Goal: Transaction & Acquisition: Purchase product/service

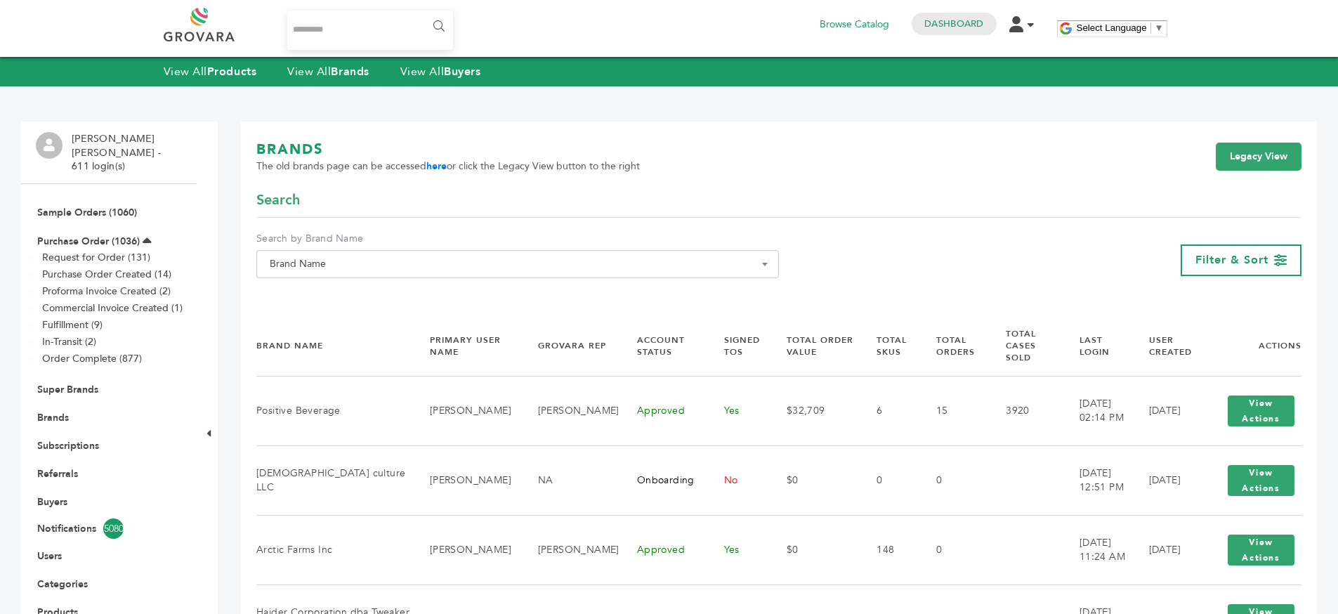
click at [338, 24] on input "Search..." at bounding box center [370, 30] width 166 height 39
type input "*******"
click at [422, 13] on input "******" at bounding box center [438, 27] width 32 height 28
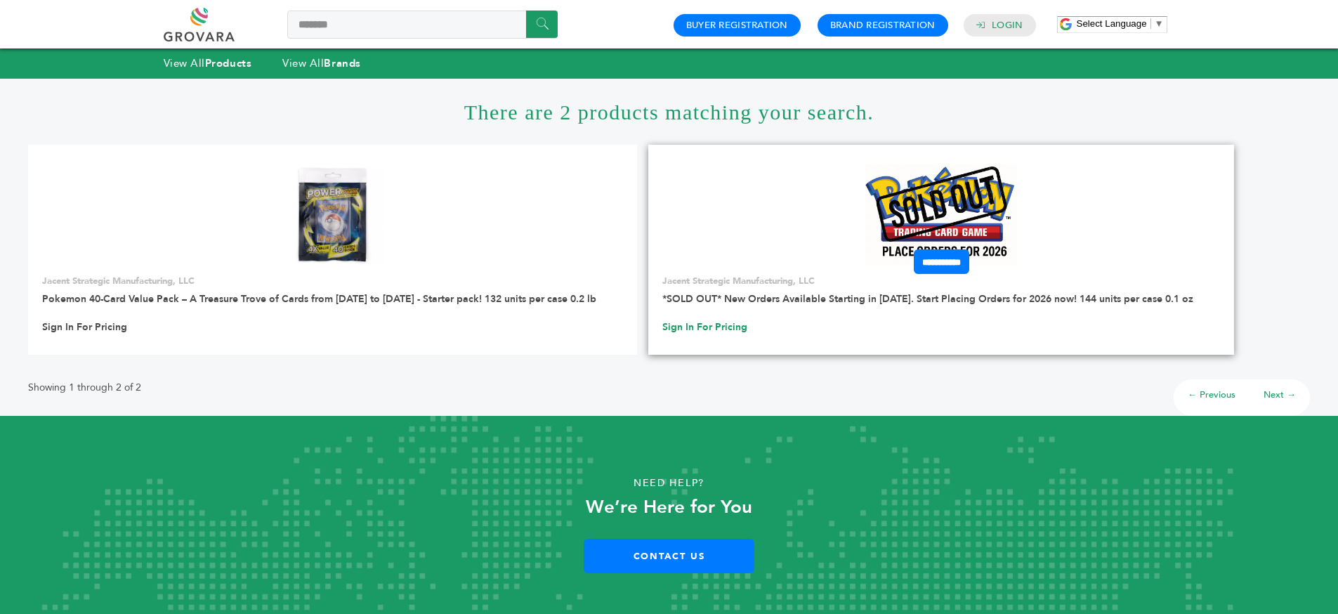
click at [709, 323] on link "Sign In For Pricing" at bounding box center [704, 327] width 85 height 13
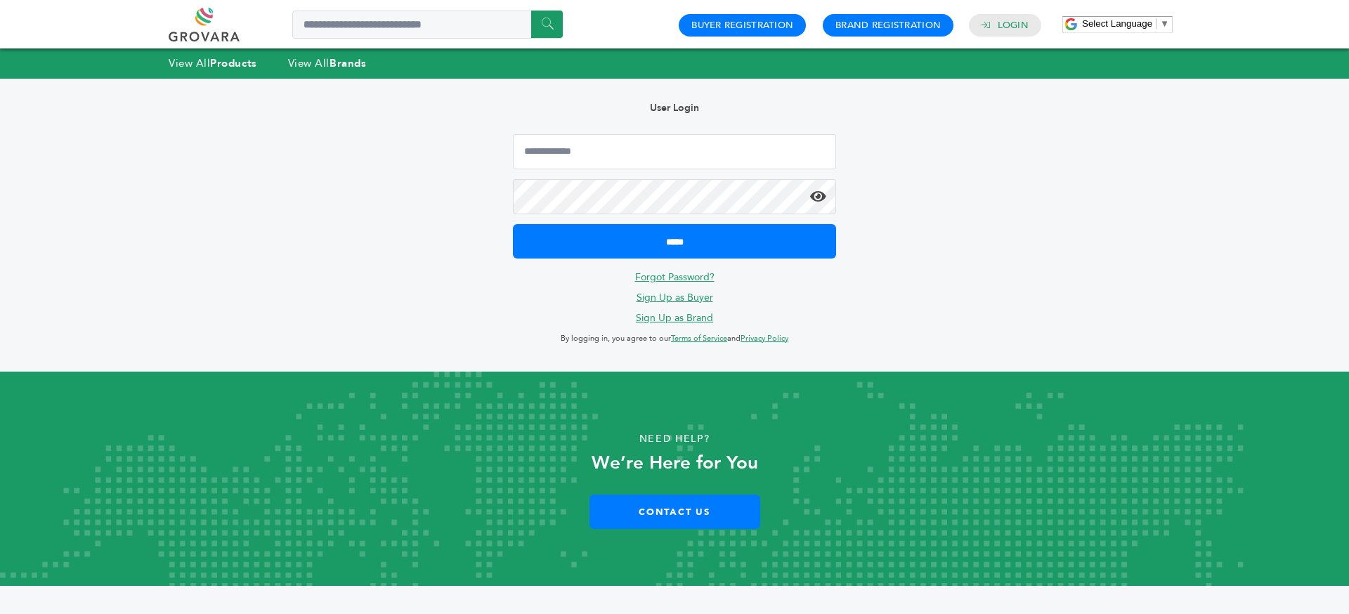
click at [702, 169] on form "*****" at bounding box center [674, 196] width 323 height 124
click at [686, 159] on input "Email Address" at bounding box center [674, 151] width 323 height 35
type input "**********"
click at [513, 224] on input "*****" at bounding box center [674, 241] width 323 height 34
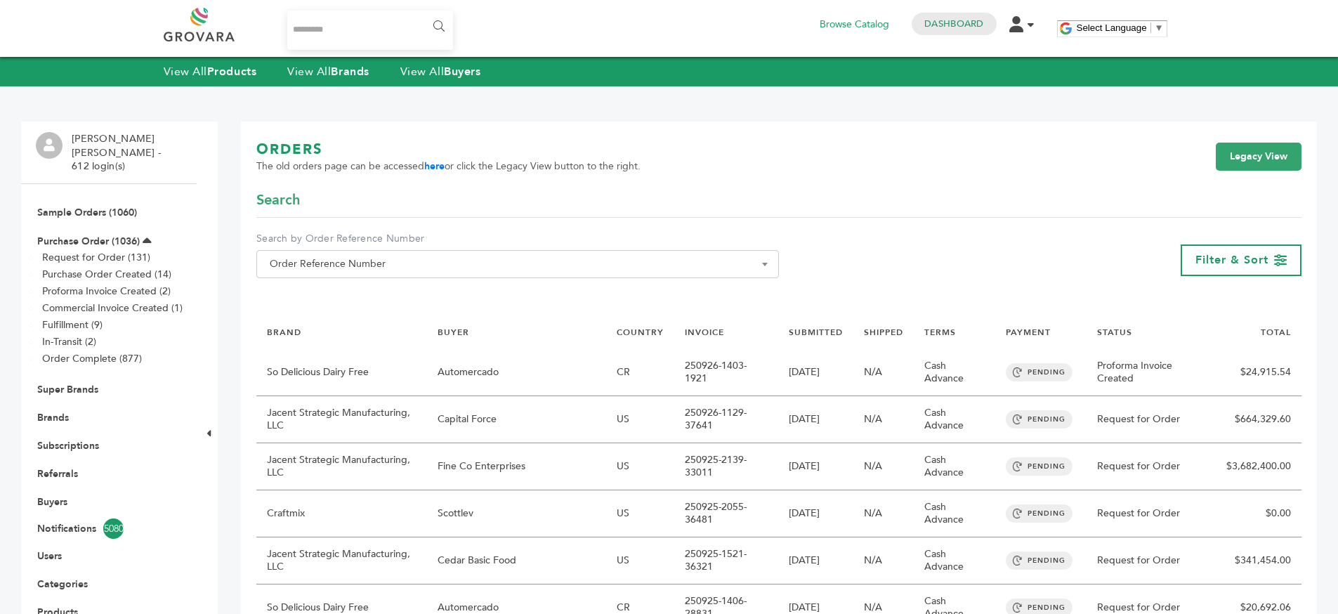
click at [322, 29] on input "Search..." at bounding box center [370, 30] width 166 height 39
click at [212, 74] on strong "Products" at bounding box center [231, 71] width 49 height 15
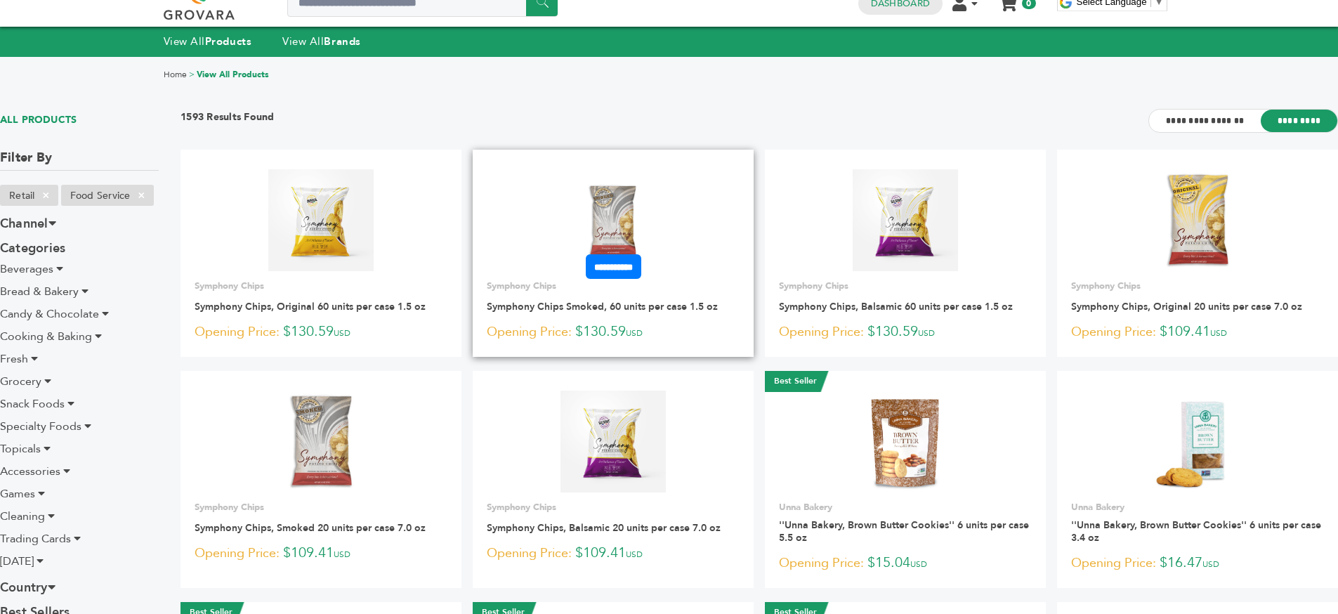
click at [606, 200] on img at bounding box center [614, 220] width 102 height 102
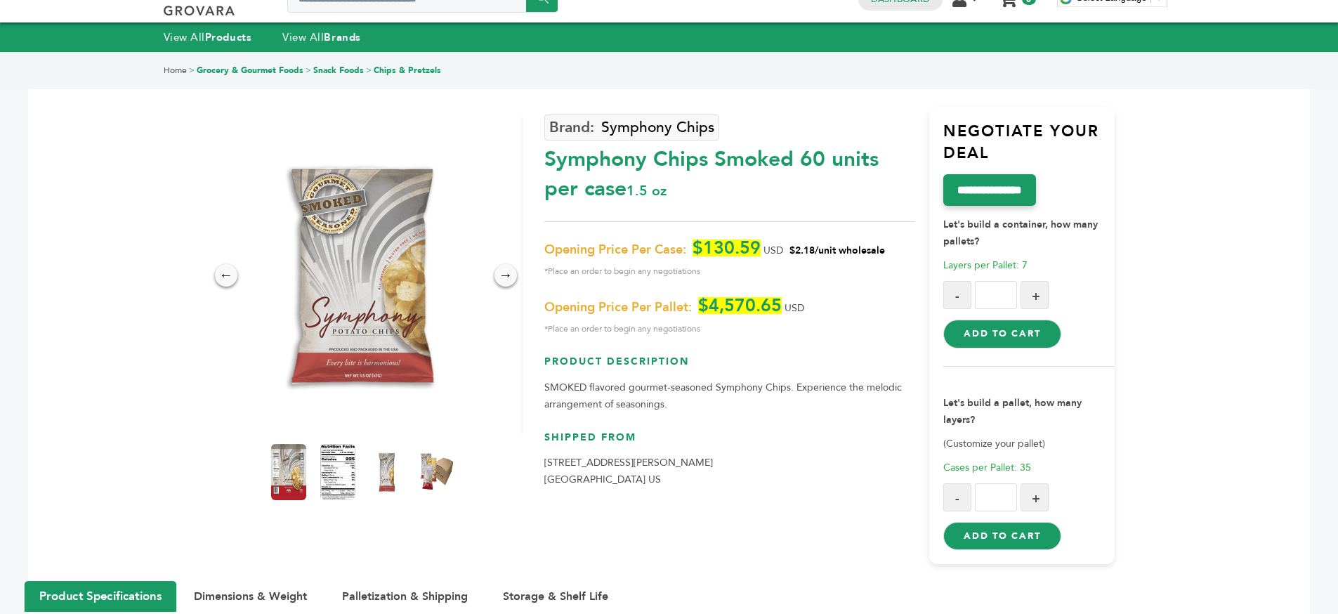
scroll to position [121, 0]
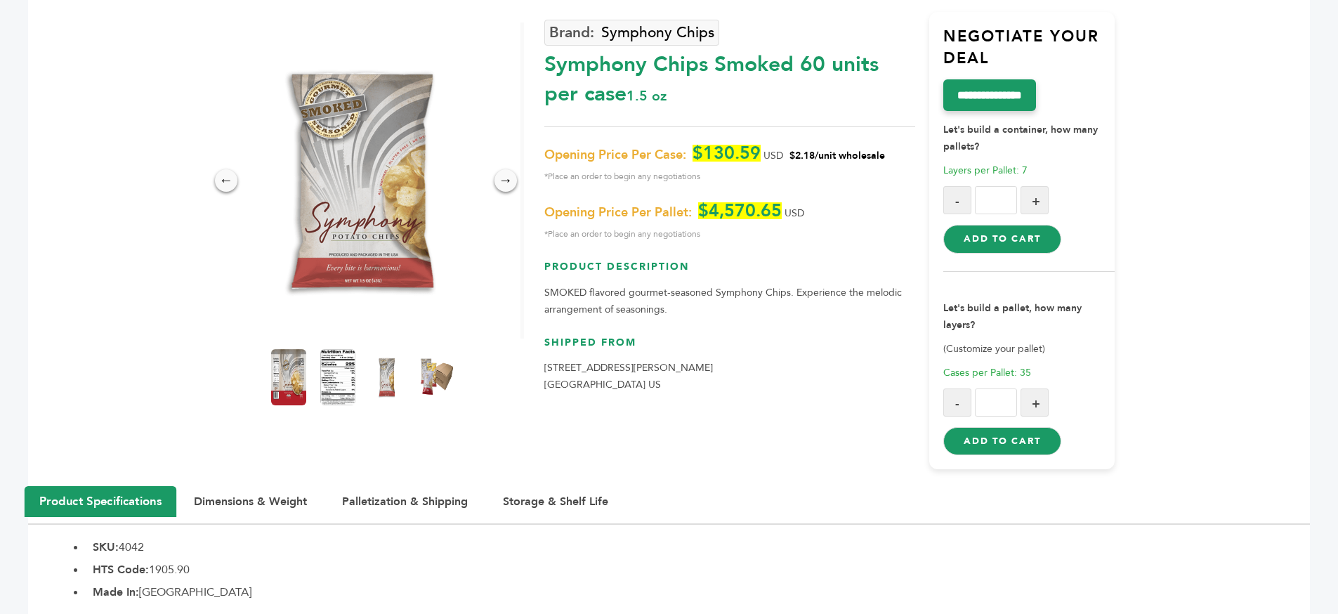
click at [972, 438] on button "Add to Cart" at bounding box center [1001, 441] width 117 height 28
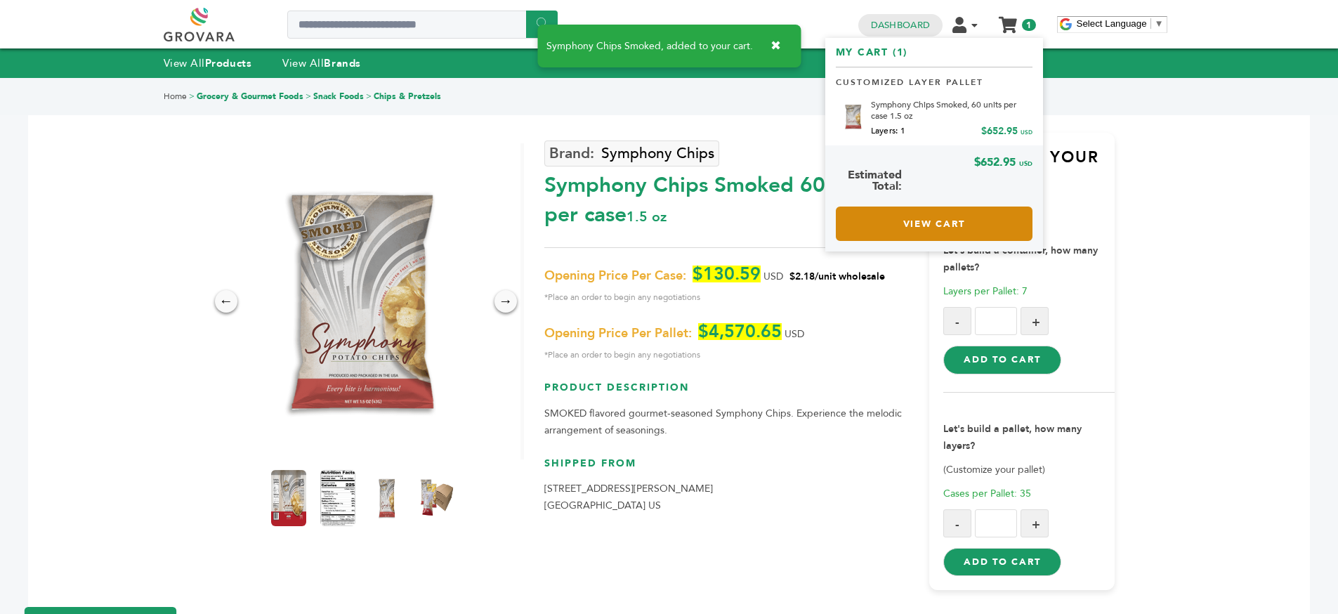
click at [953, 233] on link "View Cart" at bounding box center [934, 224] width 197 height 34
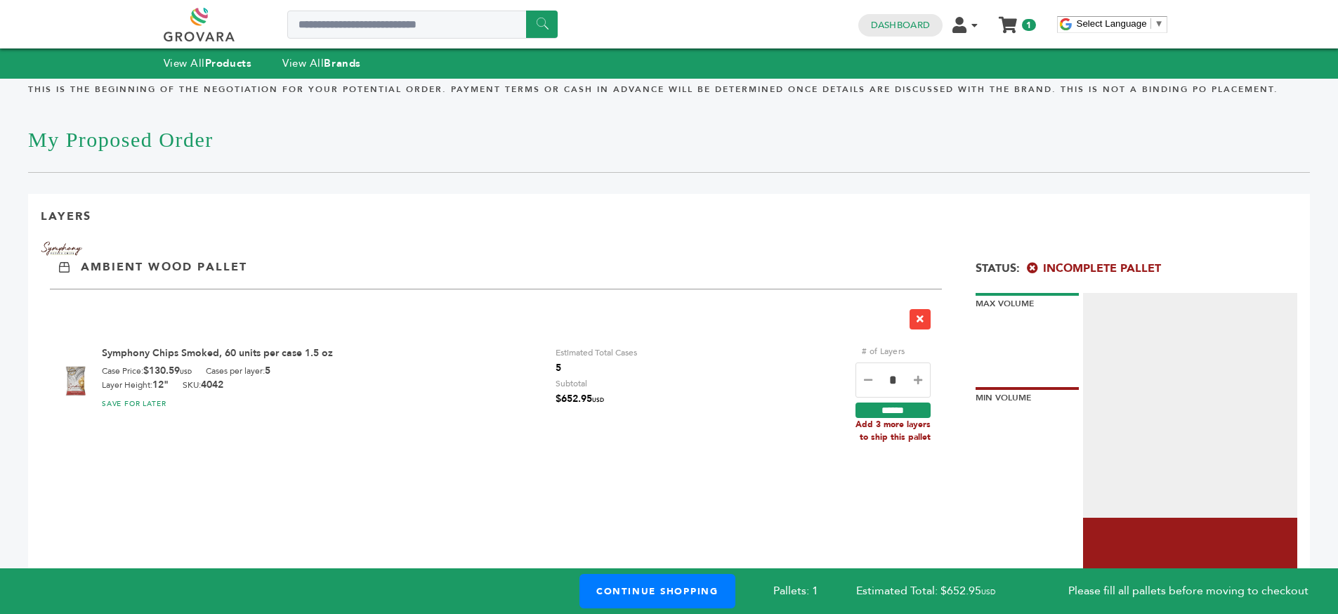
click at [425, 322] on div "Symphony Chips Smoked, 60 units per case 1.5 oz Case Price: $130.59 USD Cases p…" at bounding box center [496, 373] width 892 height 169
click at [341, 358] on div "Symphony Chips Smoked, 60 units per case 1.5 oz Case Price: $130.59 USD Cases p…" at bounding box center [496, 373] width 892 height 169
click at [348, 355] on div "Symphony Chips Smoked, 60 units per case 1.5 oz Case Price: $130.59 USD Cases p…" at bounding box center [496, 373] width 892 height 169
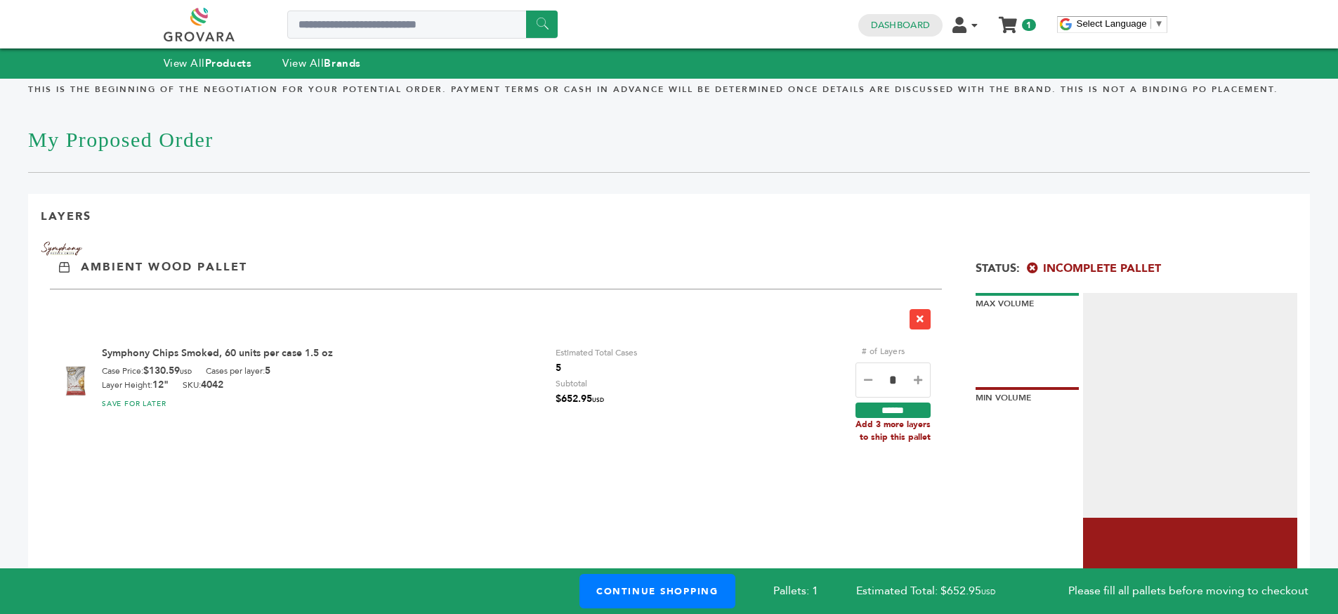
click at [348, 355] on div "Symphony Chips Smoked, 60 units per case 1.5 oz Case Price: $130.59 USD Cases p…" at bounding box center [496, 373] width 892 height 169
click at [377, 356] on div "Symphony Chips Smoked, 60 units per case 1.5 oz Case Price: $130.59 USD Cases p…" at bounding box center [496, 373] width 892 height 169
click at [865, 382] on icon at bounding box center [868, 380] width 8 height 10
type input "*"
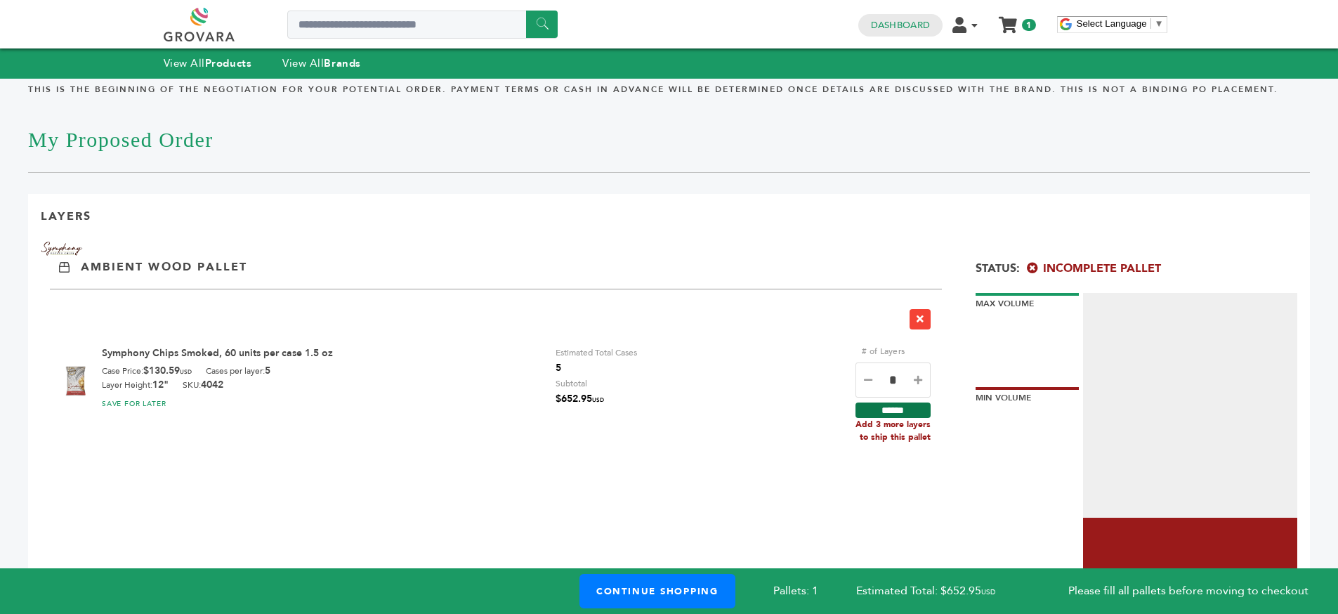
click at [873, 413] on input "******" at bounding box center [893, 410] width 75 height 15
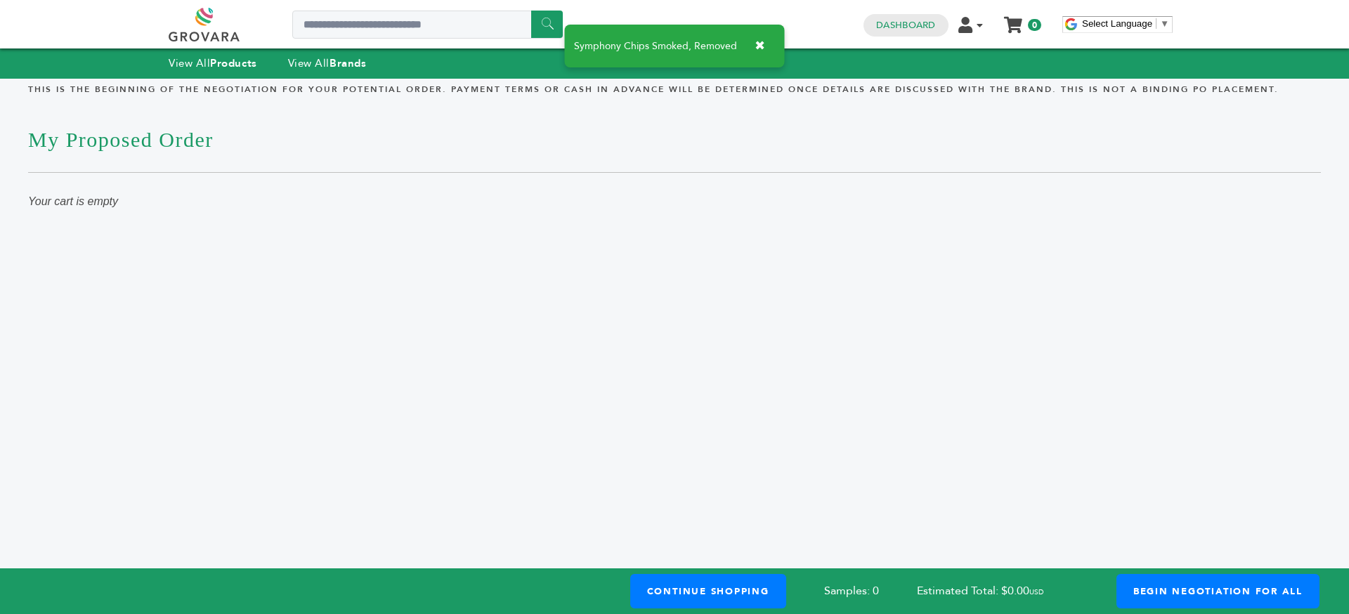
click at [457, 192] on div "This is the beginning of the negotiation for your potential order. Payment term…" at bounding box center [674, 147] width 1293 height 126
click at [199, 65] on link "View All Products" at bounding box center [213, 63] width 89 height 14
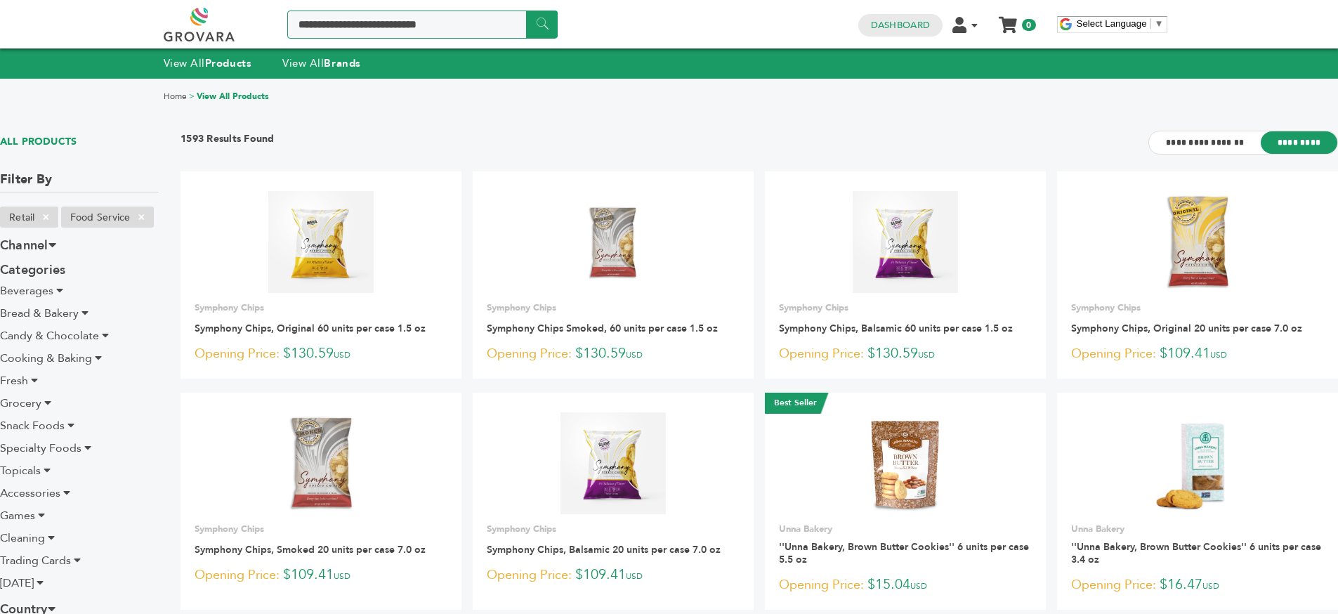
click at [389, 21] on input "Search a product or brand..." at bounding box center [422, 25] width 270 height 28
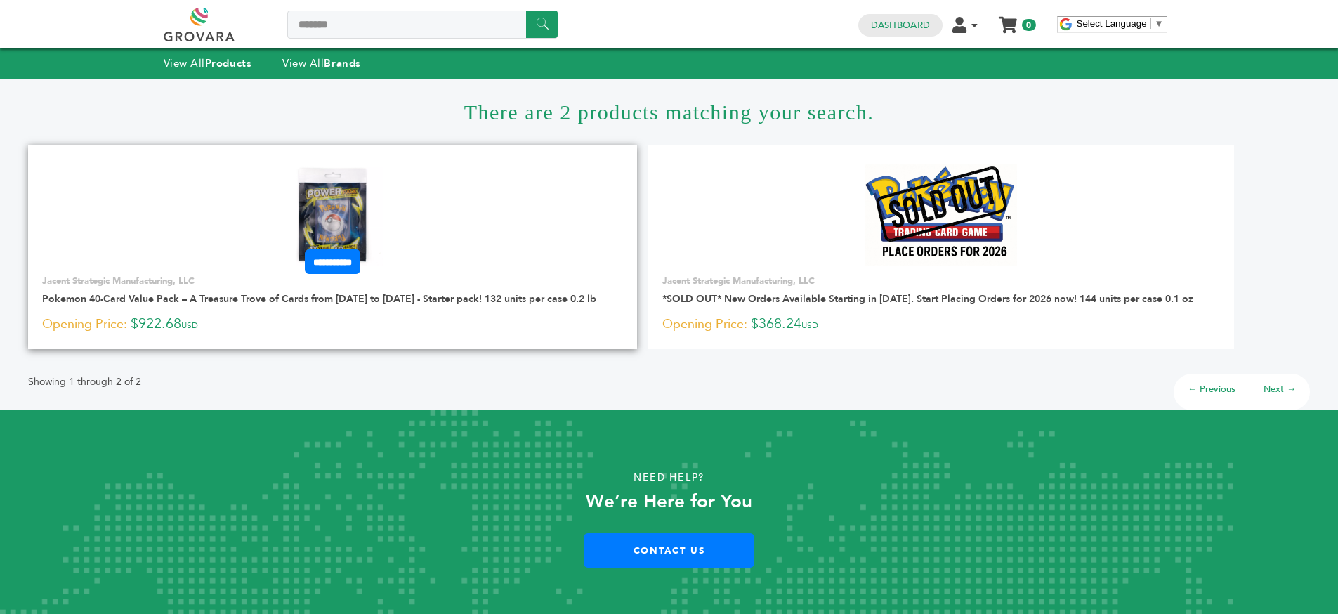
click at [355, 213] on img at bounding box center [333, 215] width 102 height 102
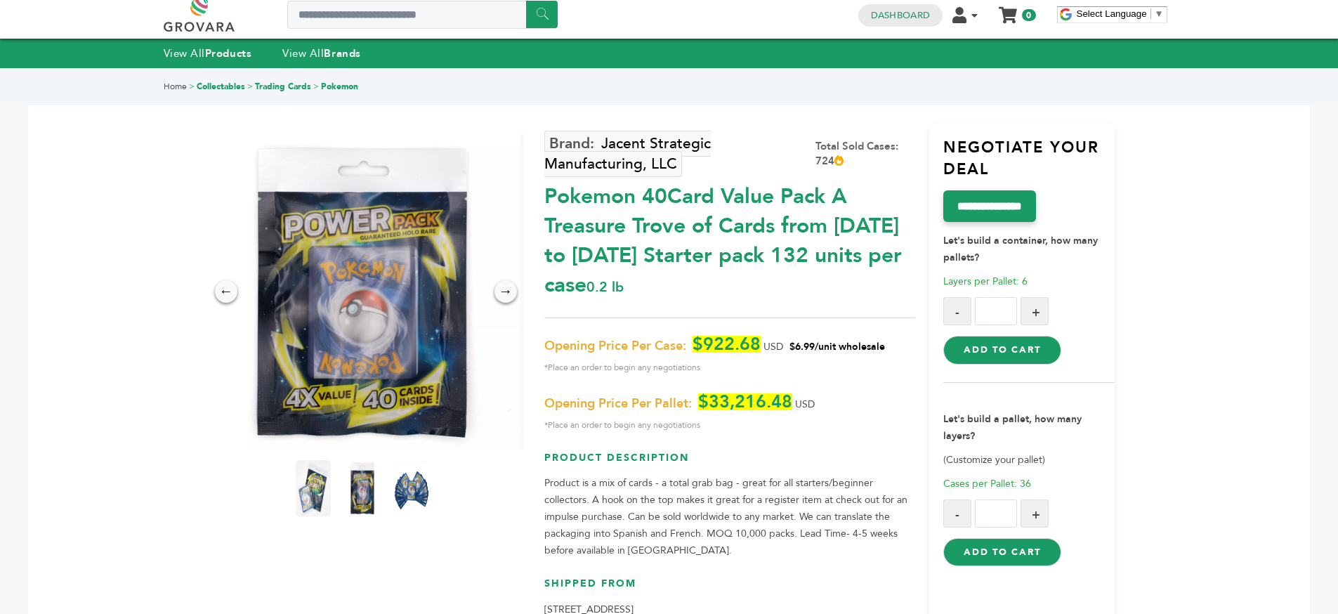
scroll to position [13, 0]
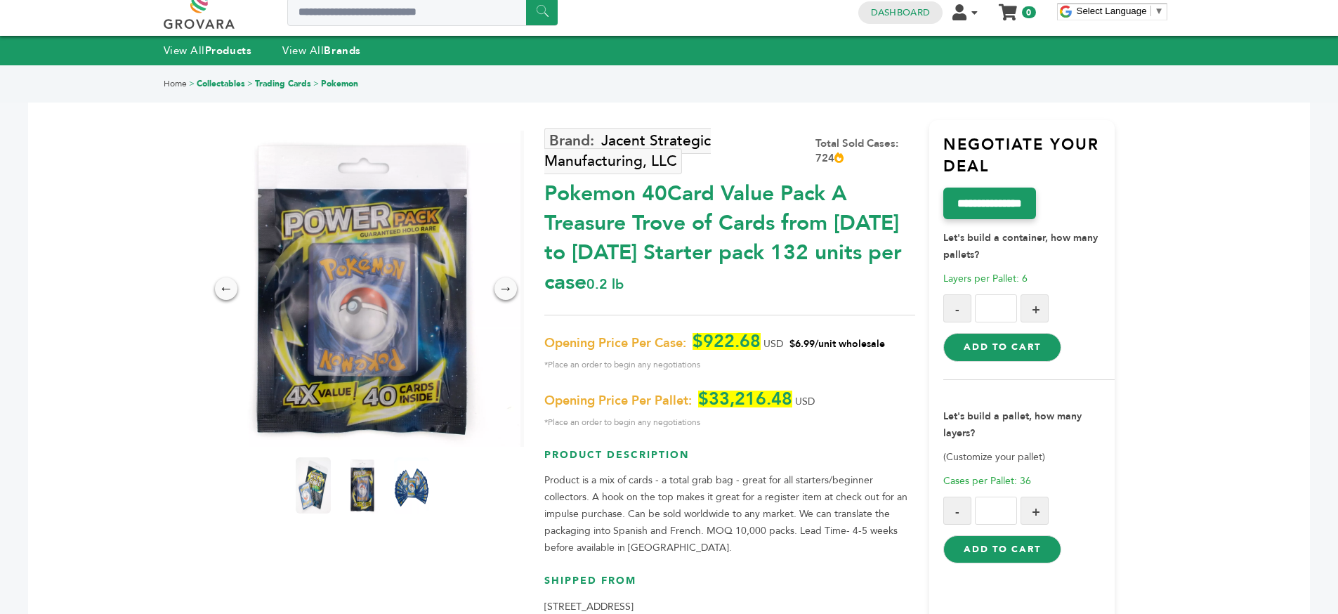
click at [630, 225] on div "Pokemon 40Card Value Pack A Treasure Trove of Cards from [DATE] to [DATE] Start…" at bounding box center [729, 234] width 371 height 125
click at [629, 225] on div "Pokemon 40Card Value Pack A Treasure Trove of Cards from [DATE] to [DATE] Start…" at bounding box center [729, 234] width 371 height 125
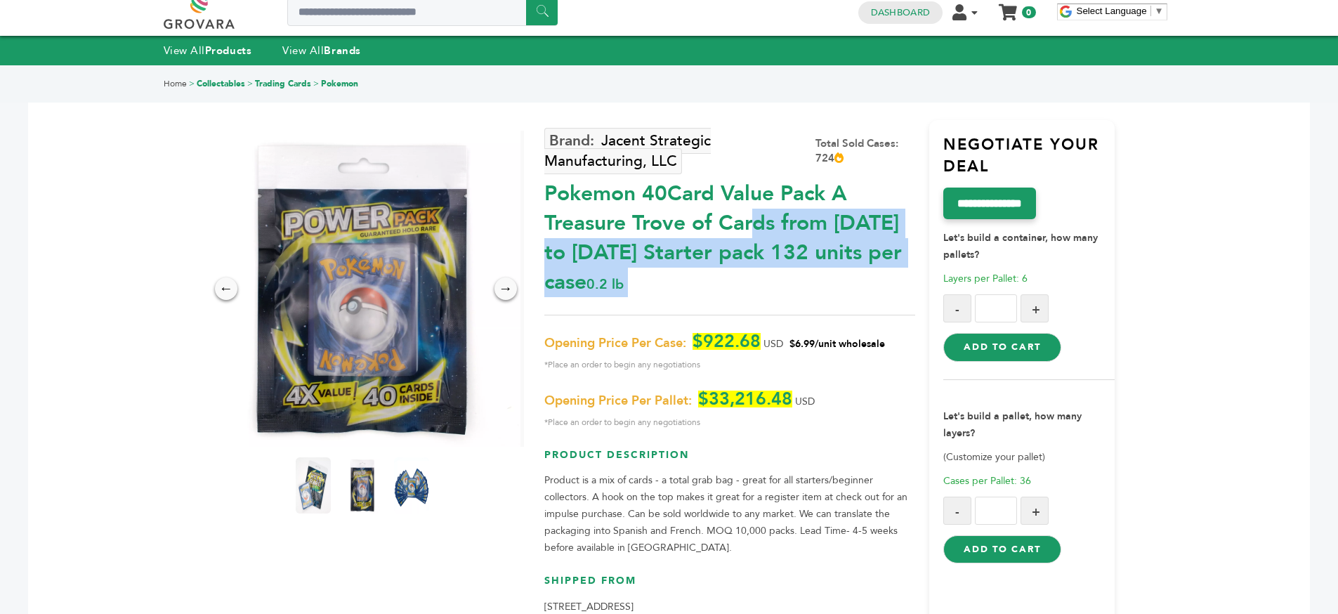
click at [702, 249] on div "Pokemon 40Card Value Pack A Treasure Trove of Cards from [DATE] to [DATE] Start…" at bounding box center [729, 234] width 371 height 125
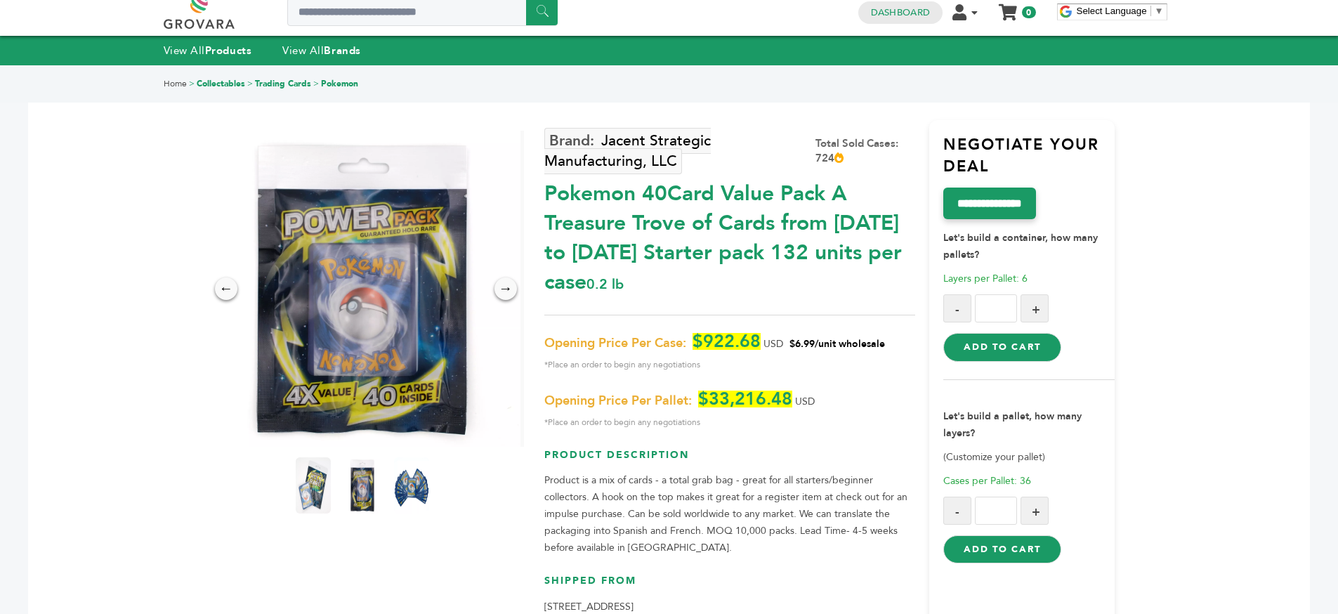
click at [702, 249] on div "Pokemon 40Card Value Pack A Treasure Trove of Cards from [DATE] to [DATE] Start…" at bounding box center [729, 234] width 371 height 125
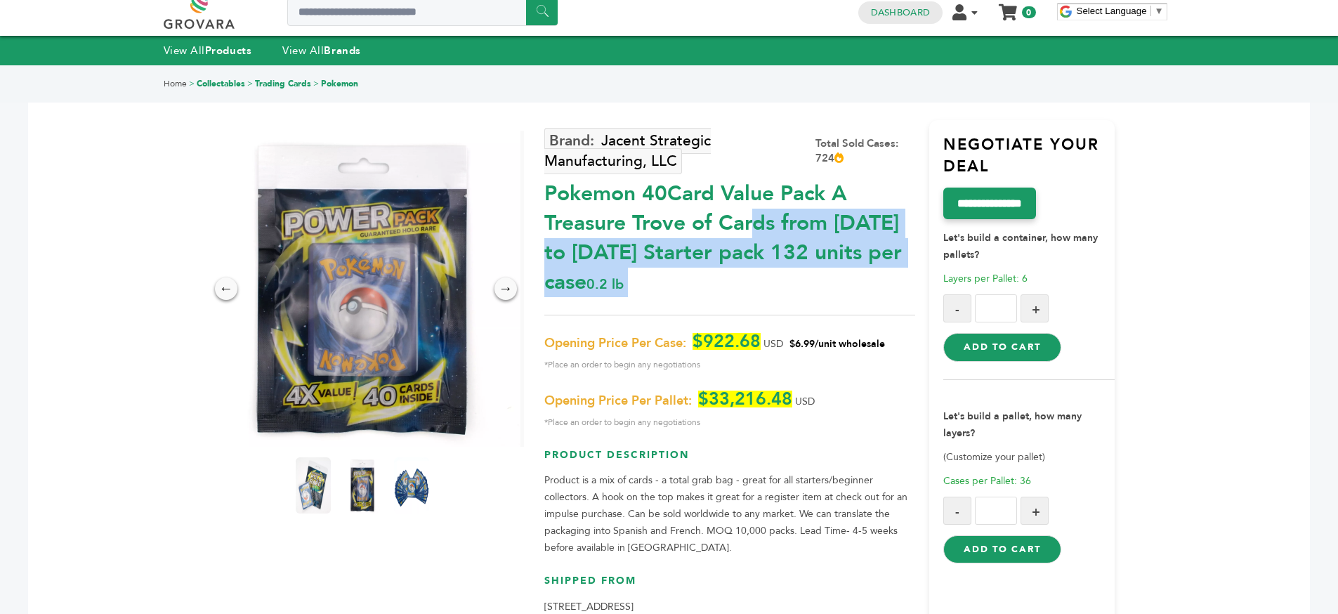
click at [703, 250] on div "Pokemon 40Card Value Pack A Treasure Trove of Cards from [DATE] to [DATE] Start…" at bounding box center [729, 234] width 371 height 125
click at [727, 261] on div "Pokemon 40Card Value Pack A Treasure Trove of Cards from [DATE] to [DATE] Start…" at bounding box center [729, 234] width 371 height 125
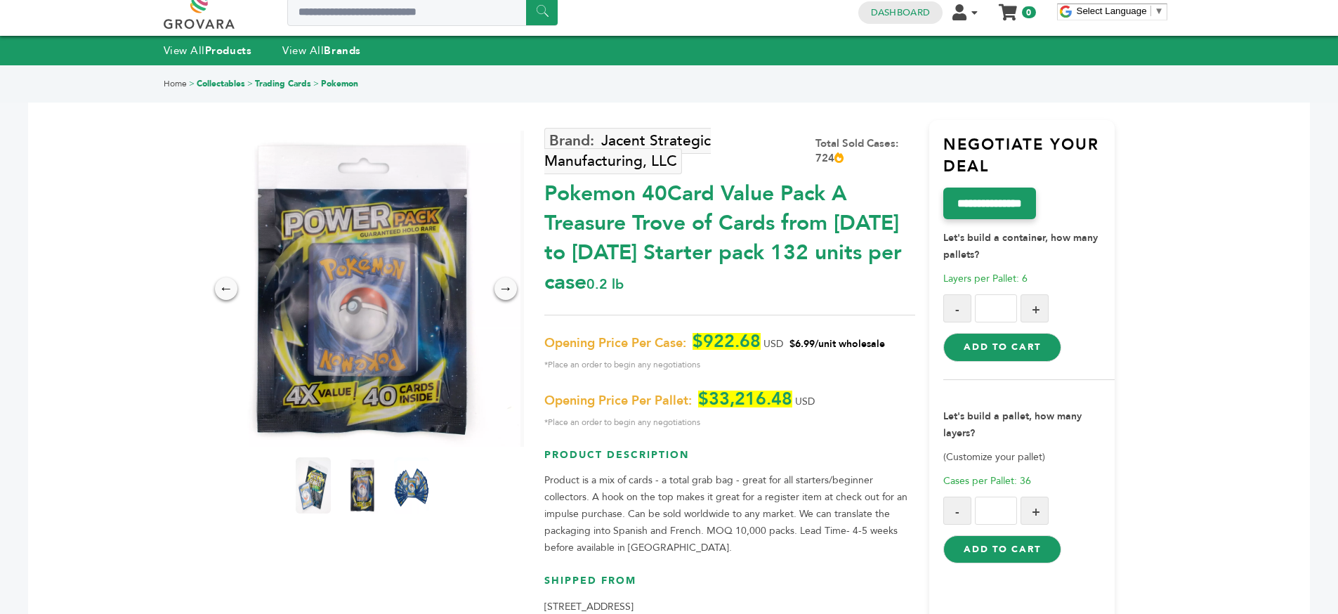
click at [987, 258] on p "Let's build a container, how many pallets?" at bounding box center [1028, 241] width 171 height 44
click at [993, 258] on p "Let's build a container, how many pallets?" at bounding box center [1028, 241] width 171 height 44
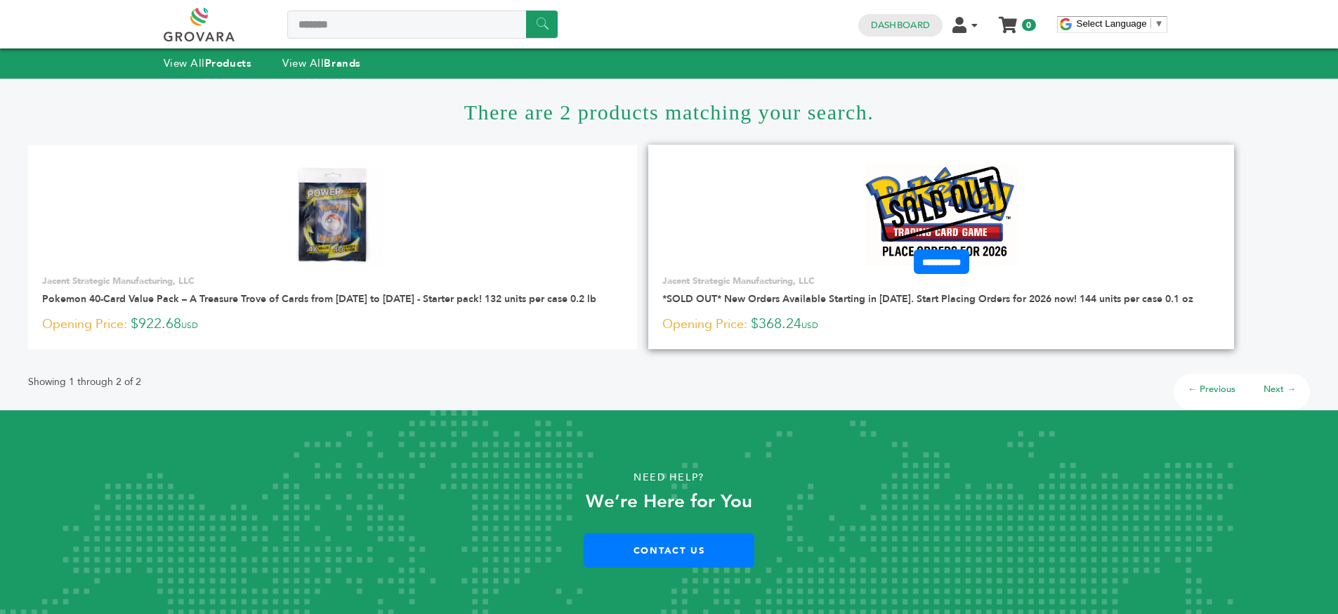
click at [935, 209] on img at bounding box center [941, 215] width 152 height 102
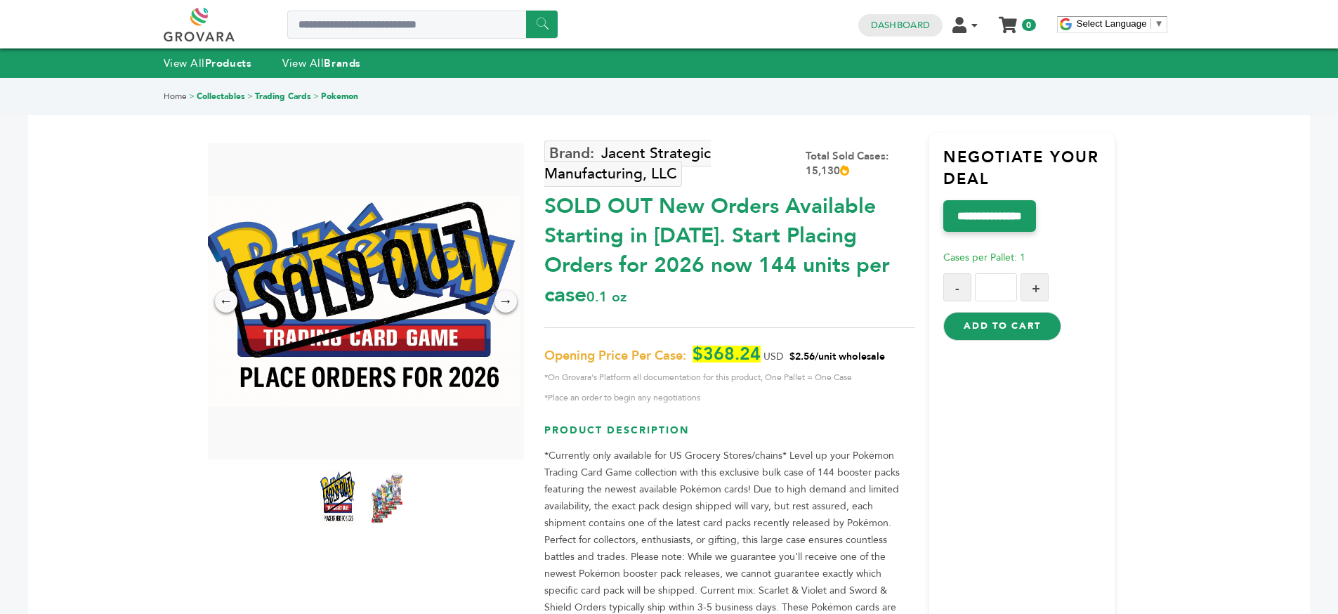
click at [796, 243] on div "SOLD OUT New Orders Available Starting in [DATE]. Start Placing Orders for 2026…" at bounding box center [729, 247] width 371 height 125
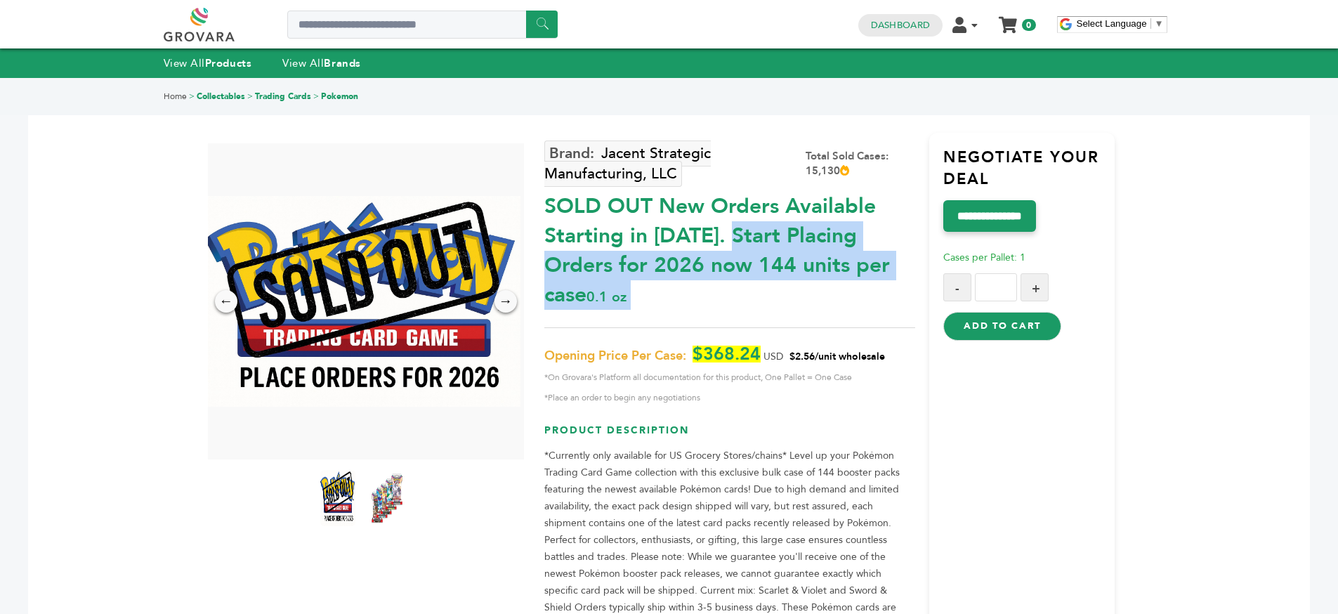
click at [796, 243] on div "SOLD OUT New Orders Available Starting in [DATE]. Start Placing Orders for 2026…" at bounding box center [729, 247] width 371 height 125
click at [757, 250] on div "SOLD OUT New Orders Available Starting in [DATE]. Start Placing Orders for 2026…" at bounding box center [729, 247] width 371 height 125
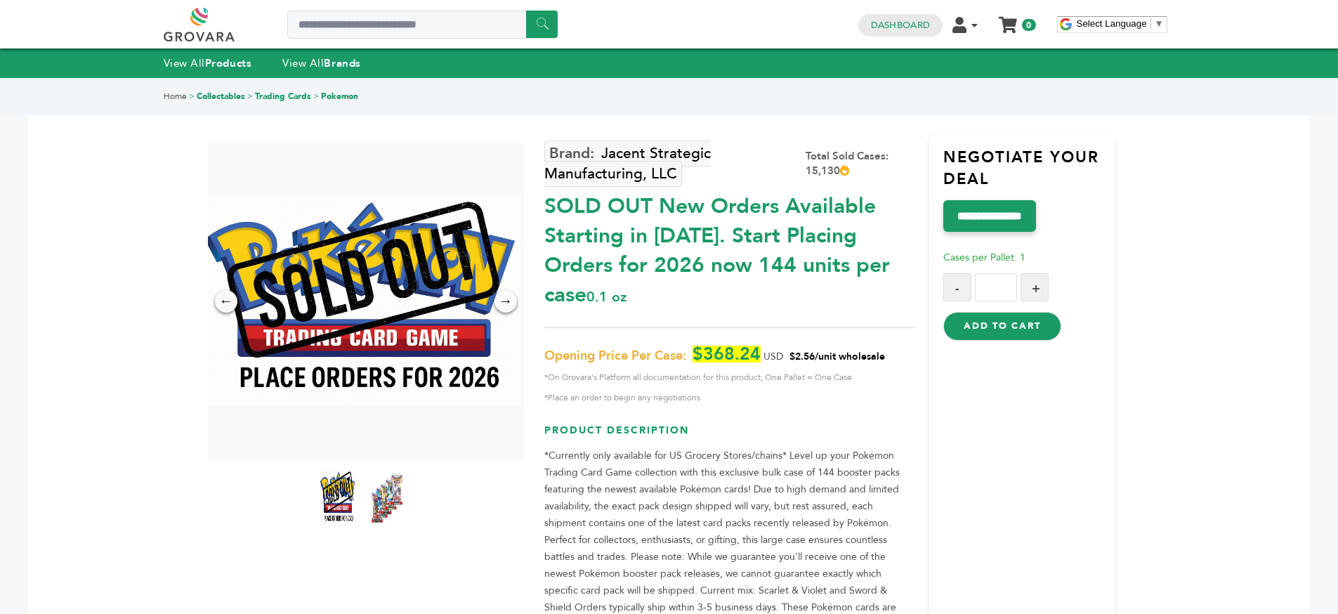
click at [757, 250] on div "SOLD OUT New Orders Available Starting in [DATE]. Start Placing Orders for 2026…" at bounding box center [729, 247] width 371 height 125
drag, startPoint x: 757, startPoint y: 250, endPoint x: 855, endPoint y: 261, distance: 98.3
click at [760, 250] on div "SOLD OUT New Orders Available Starting in [DATE]. Start Placing Orders for 2026…" at bounding box center [729, 247] width 371 height 125
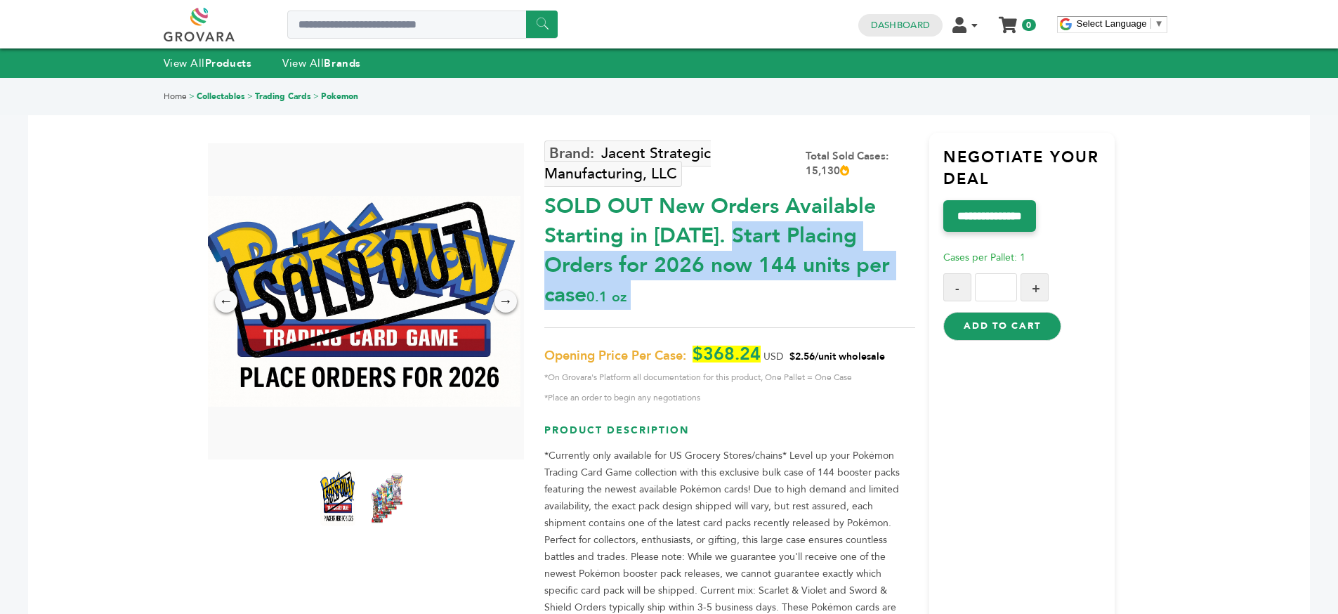
click at [855, 261] on div "SOLD OUT New Orders Available Starting in [DATE]. Start Placing Orders for 2026…" at bounding box center [729, 247] width 371 height 125
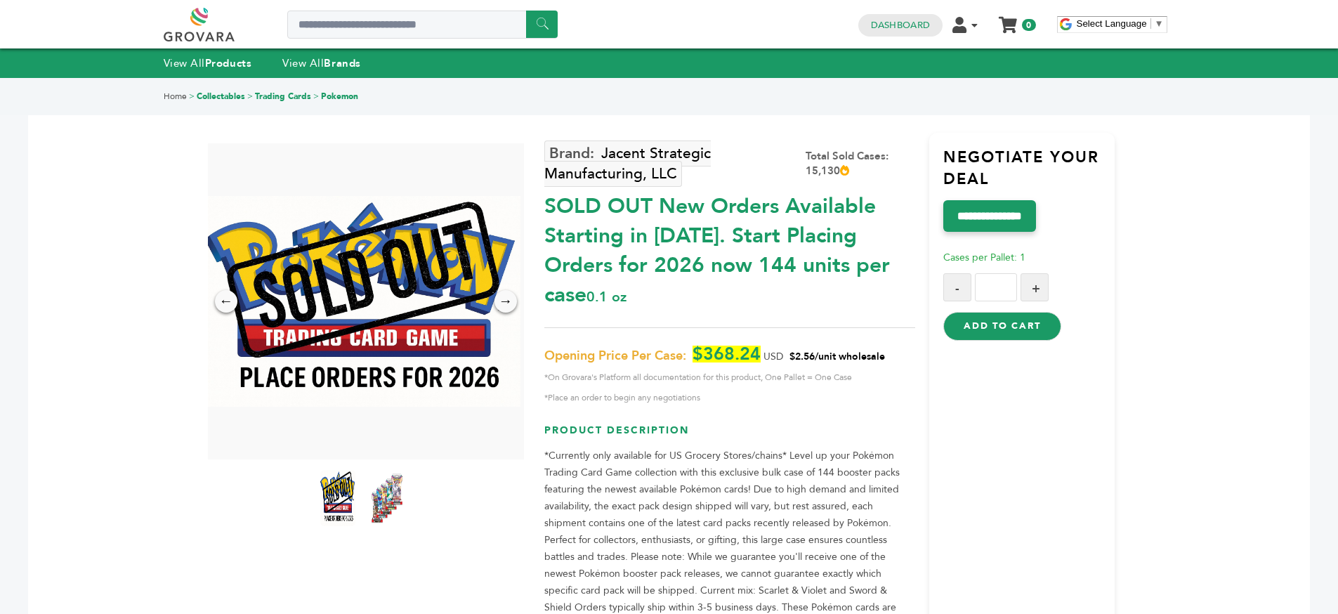
click at [778, 350] on span "USD" at bounding box center [774, 356] width 20 height 13
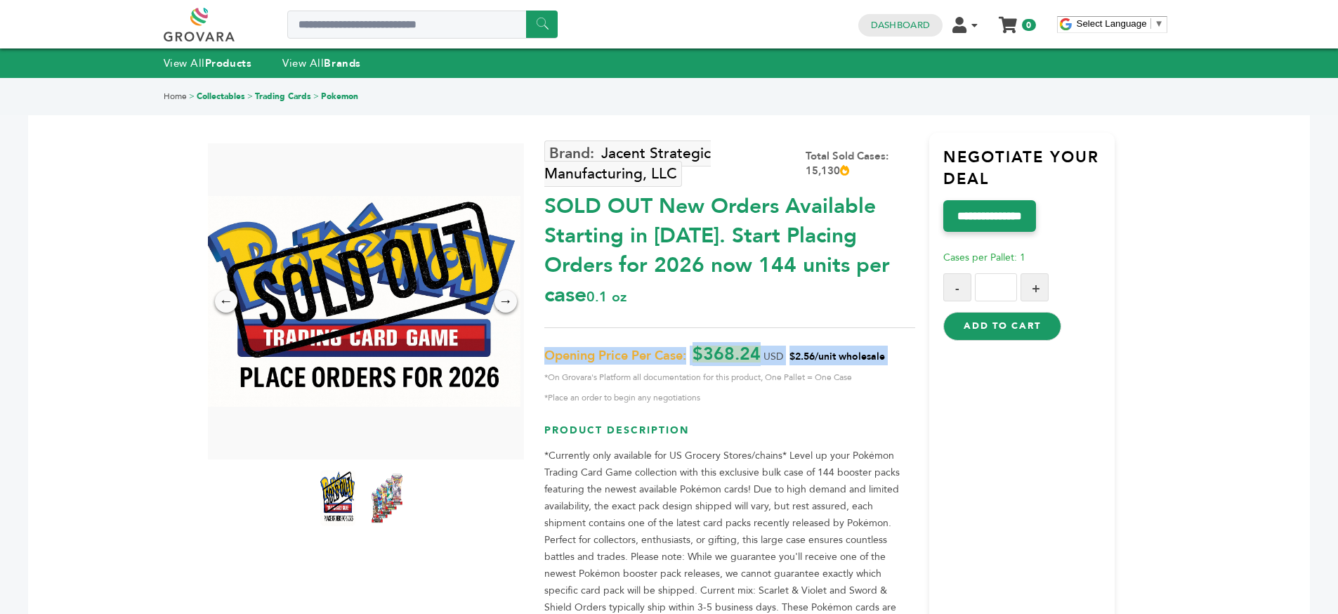
click at [778, 350] on span "USD" at bounding box center [774, 356] width 20 height 13
click at [758, 369] on span "*On Grovara's Platform all documentation for this product, One Pallet = One Case" at bounding box center [729, 377] width 371 height 17
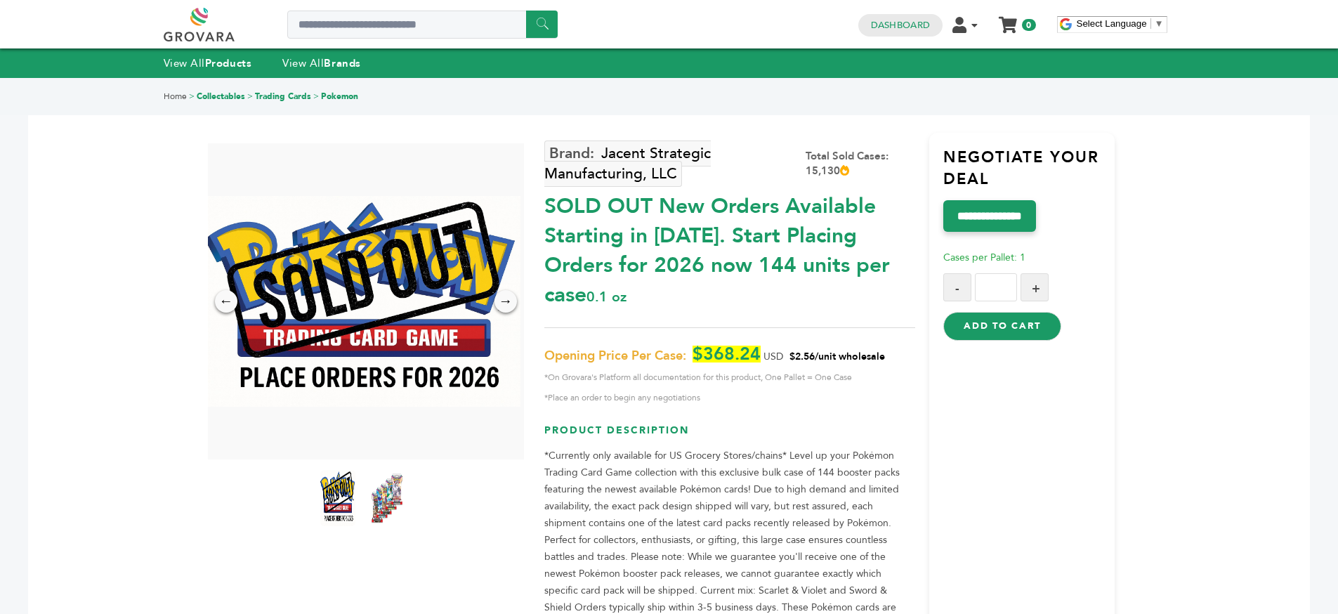
click at [758, 369] on span "*On Grovara's Platform all documentation for this product, One Pallet = One Case" at bounding box center [729, 377] width 371 height 17
click at [757, 369] on span "*On Grovara's Platform all documentation for this product, One Pallet = One Case" at bounding box center [729, 377] width 371 height 17
click at [736, 389] on span "*Place an order to begin any negotiations" at bounding box center [729, 397] width 371 height 17
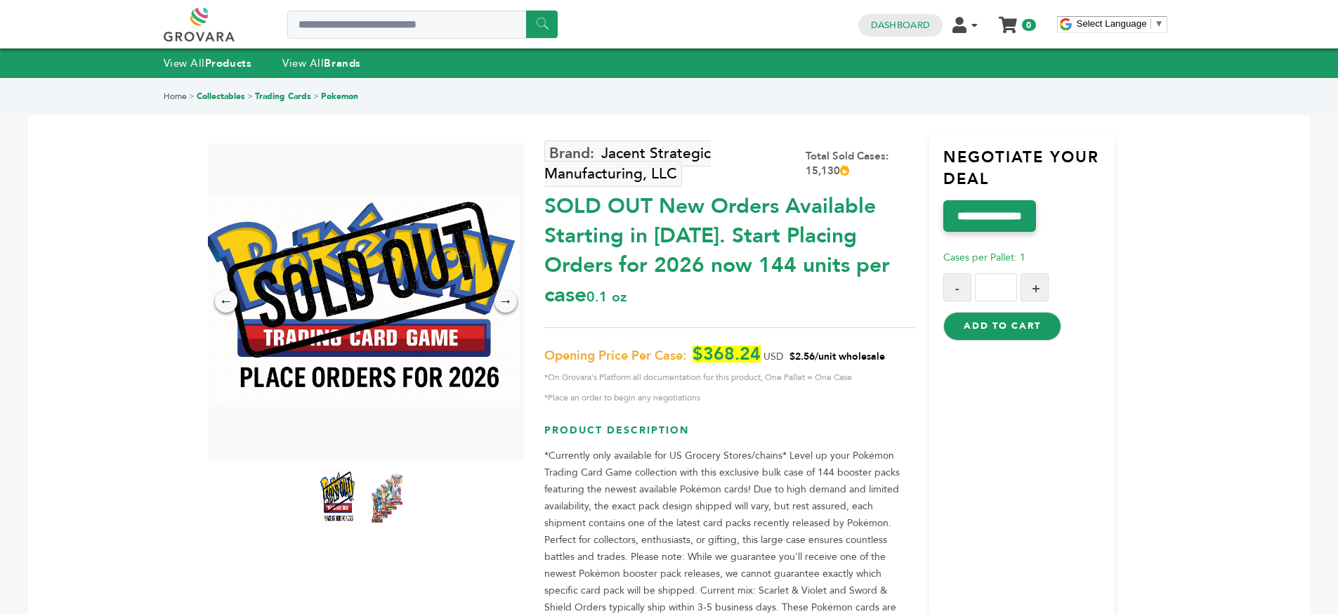
drag, startPoint x: 736, startPoint y: 367, endPoint x: 765, endPoint y: 370, distance: 28.9
click at [738, 389] on span "*Place an order to begin any negotiations" at bounding box center [729, 397] width 371 height 17
click at [796, 379] on div "Jacent Strategic Manufacturing, LLC Total Sold Cases: 15,130 SOLD OUT New Order…" at bounding box center [729, 438] width 371 height 610
click at [863, 369] on span "*On Grovara's Platform all documentation for this product, One Pallet = One Case" at bounding box center [729, 377] width 371 height 17
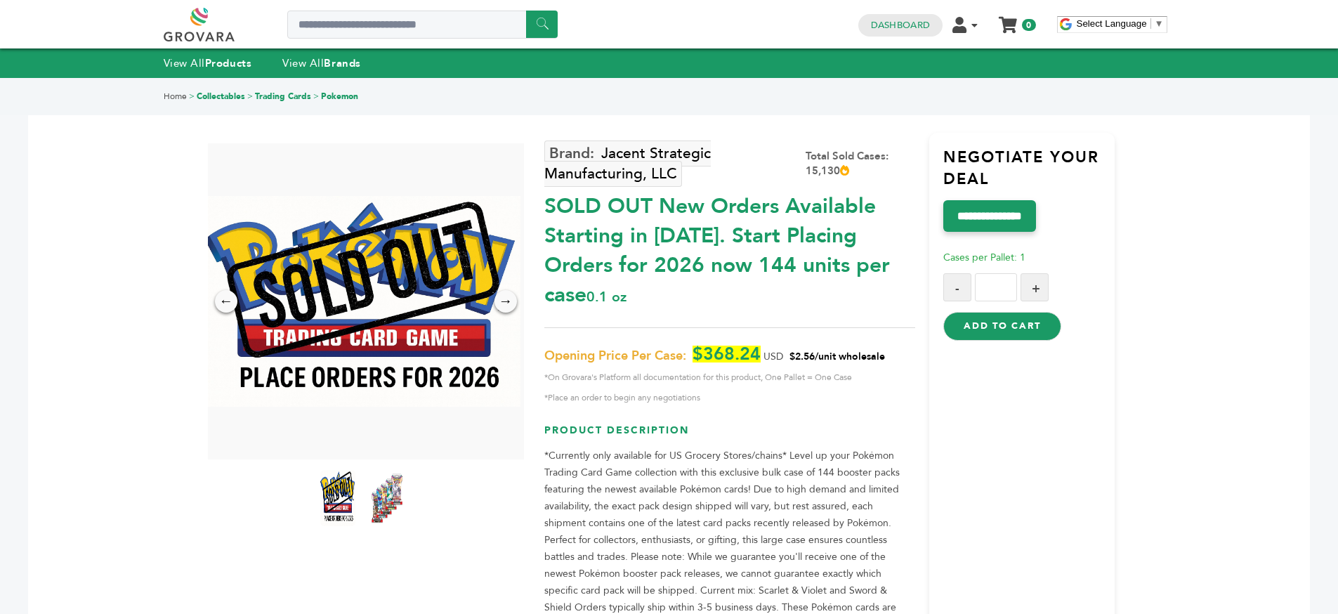
click at [863, 369] on span "*On Grovara's Platform all documentation for this product, One Pallet = One Case" at bounding box center [729, 377] width 371 height 17
click at [857, 369] on span "*On Grovara's Platform all documentation for this product, One Pallet = One Case" at bounding box center [729, 377] width 371 height 17
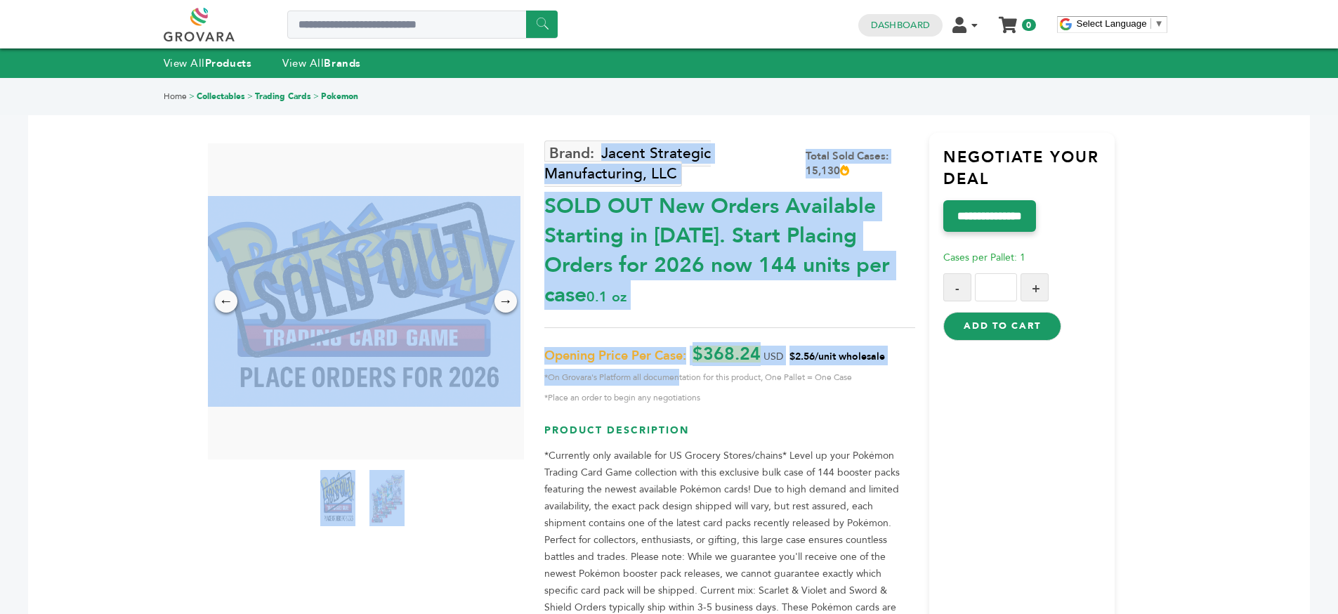
drag, startPoint x: 541, startPoint y: 344, endPoint x: 679, endPoint y: 347, distance: 138.4
click at [681, 348] on div "← → × Jacent Strategic Manufacturing, LLC Total Sold Cases: 15,130 -" at bounding box center [669, 420] width 892 height 682
drag, startPoint x: 579, startPoint y: 358, endPoint x: 538, endPoint y: 349, distance: 41.6
click at [580, 358] on p "Opening Price Per Case: $368.24 USD $2.56/unit wholesale *On Grovara's Platform…" at bounding box center [729, 376] width 371 height 60
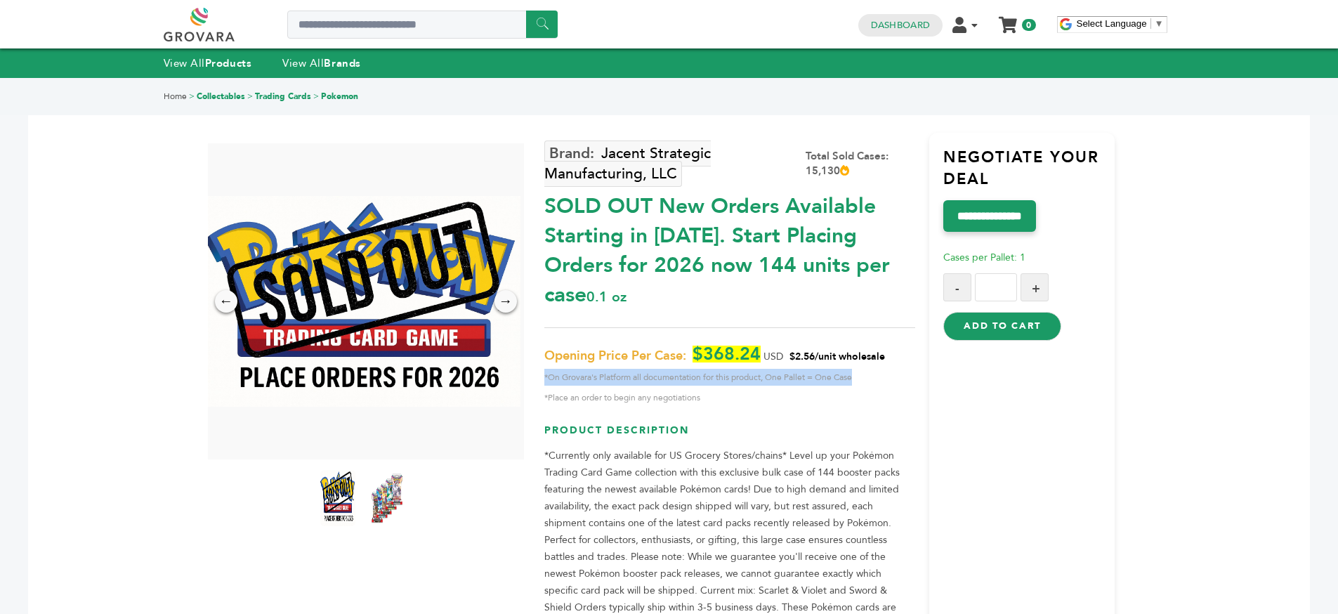
drag, startPoint x: 544, startPoint y: 346, endPoint x: 869, endPoint y: 343, distance: 325.3
click at [869, 369] on span "*On Grovara's Platform all documentation for this product, One Pallet = One Case" at bounding box center [729, 377] width 371 height 17
copy span "*On Grovara's Platform all documentation for this product, One Pallet = One Case"
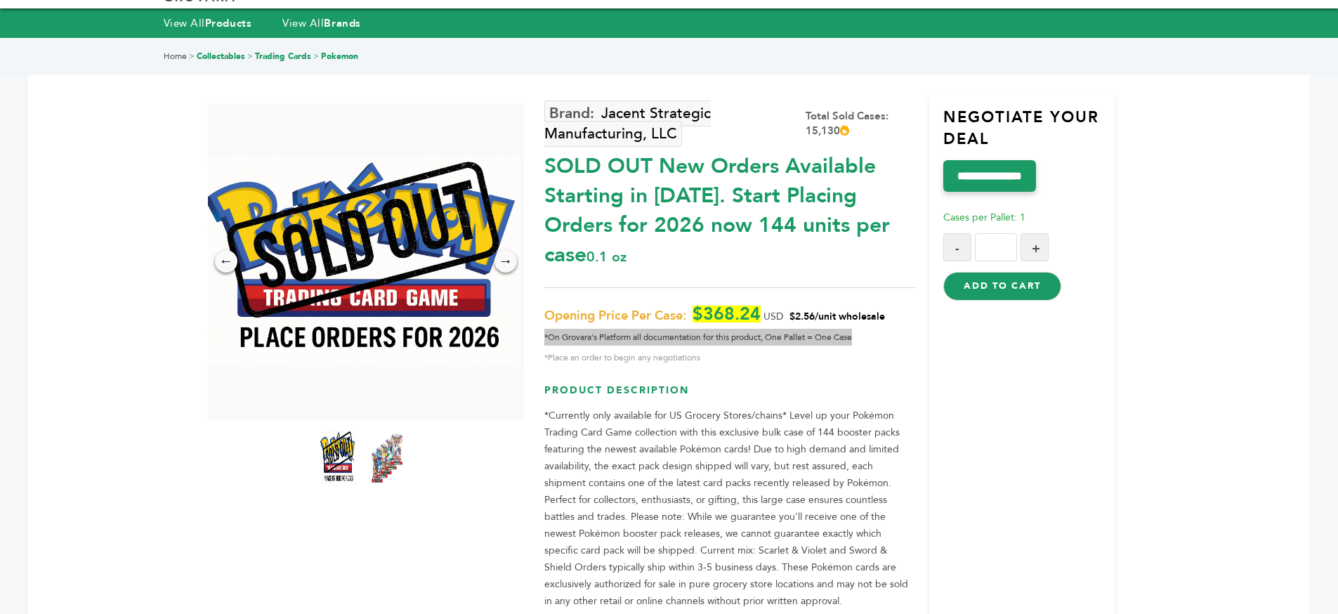
scroll to position [41, 0]
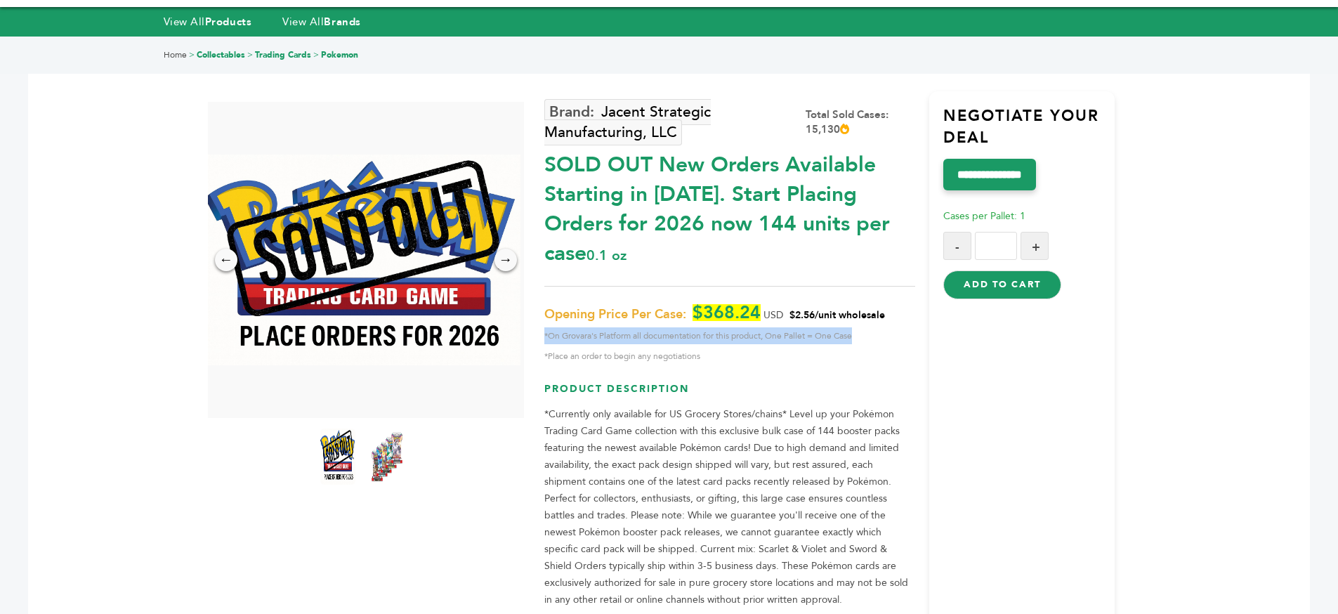
click at [803, 327] on span "*On Grovara's Platform all documentation for this product, One Pallet = One Case" at bounding box center [729, 335] width 371 height 17
click at [777, 348] on span "*Place an order to begin any negotiations" at bounding box center [729, 356] width 371 height 17
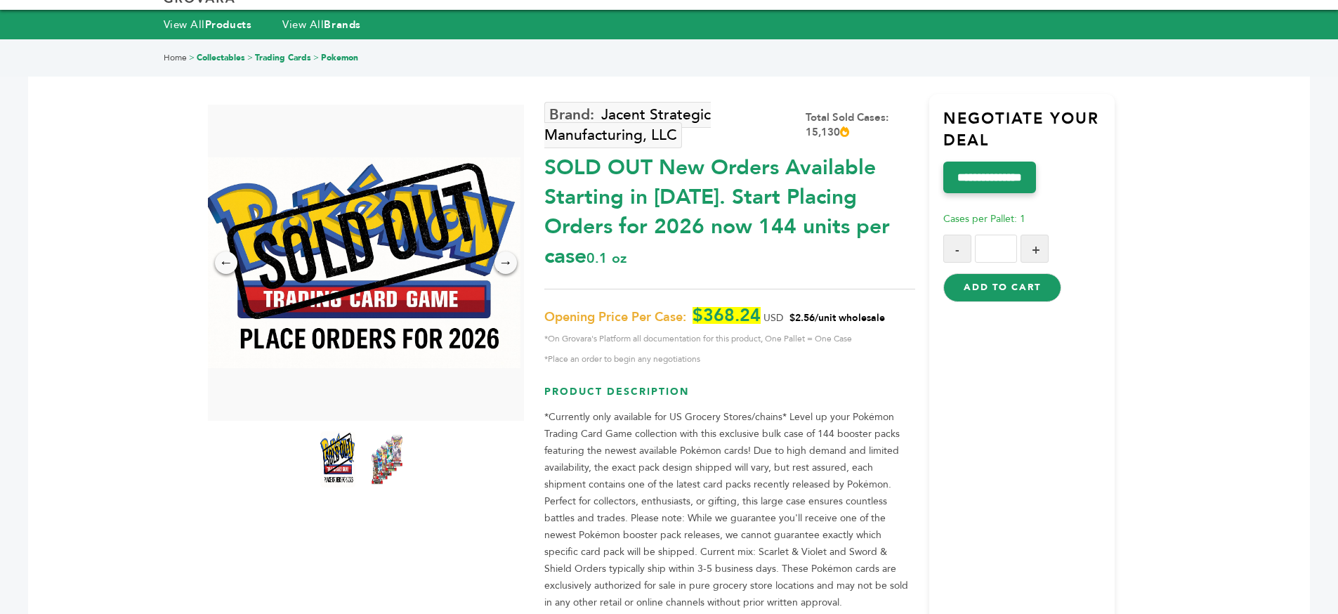
scroll to position [0, 0]
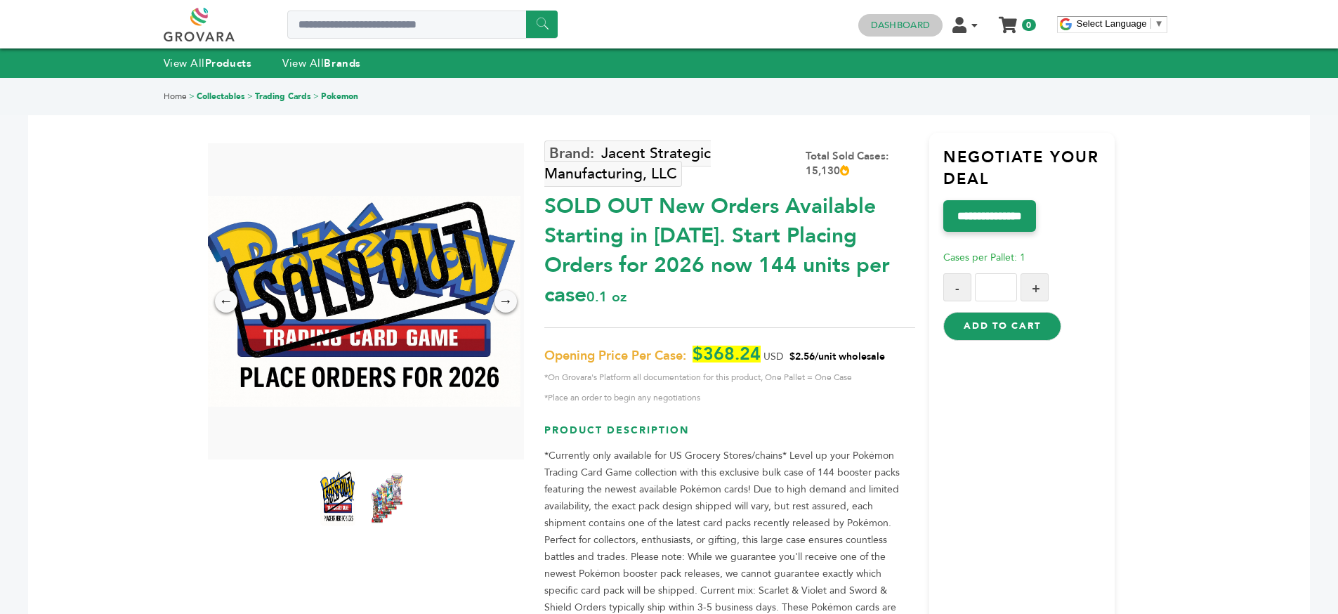
click at [908, 15] on h4 "Dashboard" at bounding box center [900, 25] width 84 height 22
click at [902, 32] on h4 "Dashboard" at bounding box center [900, 25] width 84 height 22
click at [902, 27] on link "Dashboard" at bounding box center [900, 25] width 59 height 13
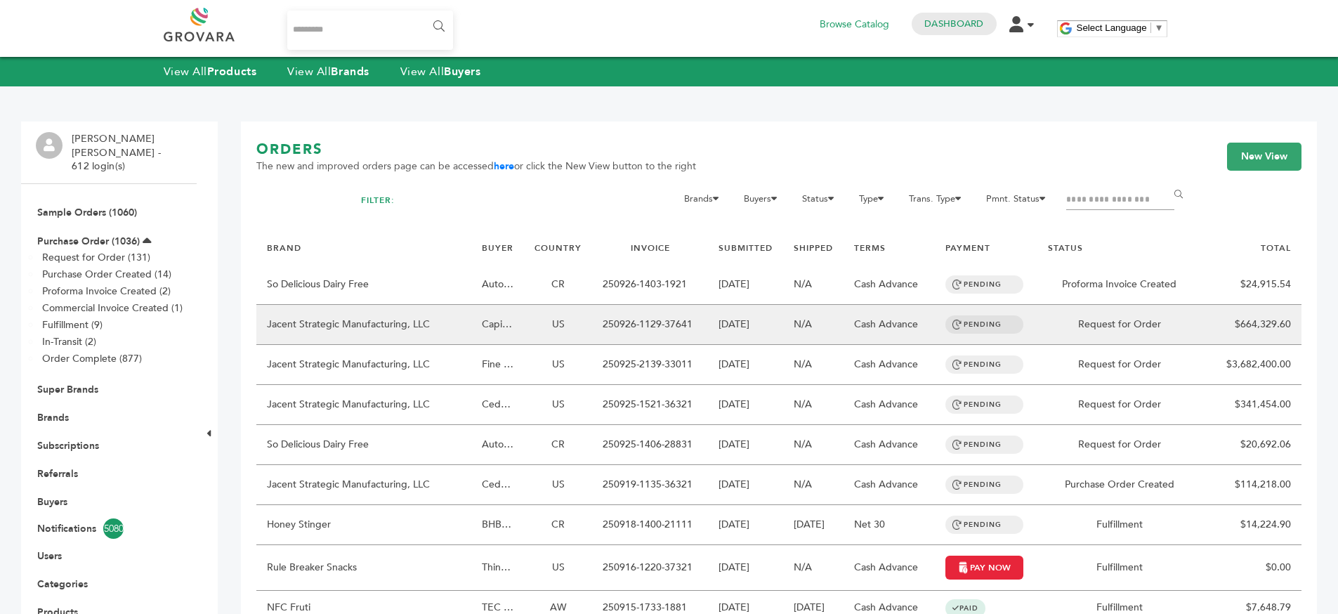
click at [632, 329] on td "250926-1129-37641" at bounding box center [650, 325] width 116 height 40
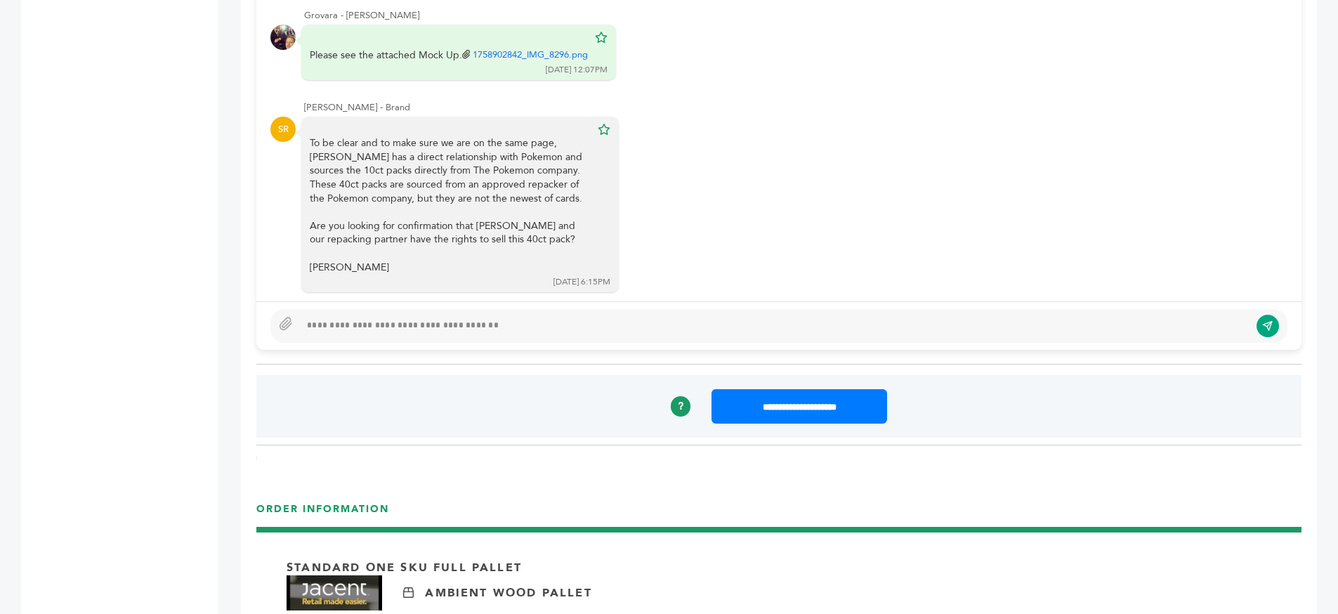
scroll to position [1458, 0]
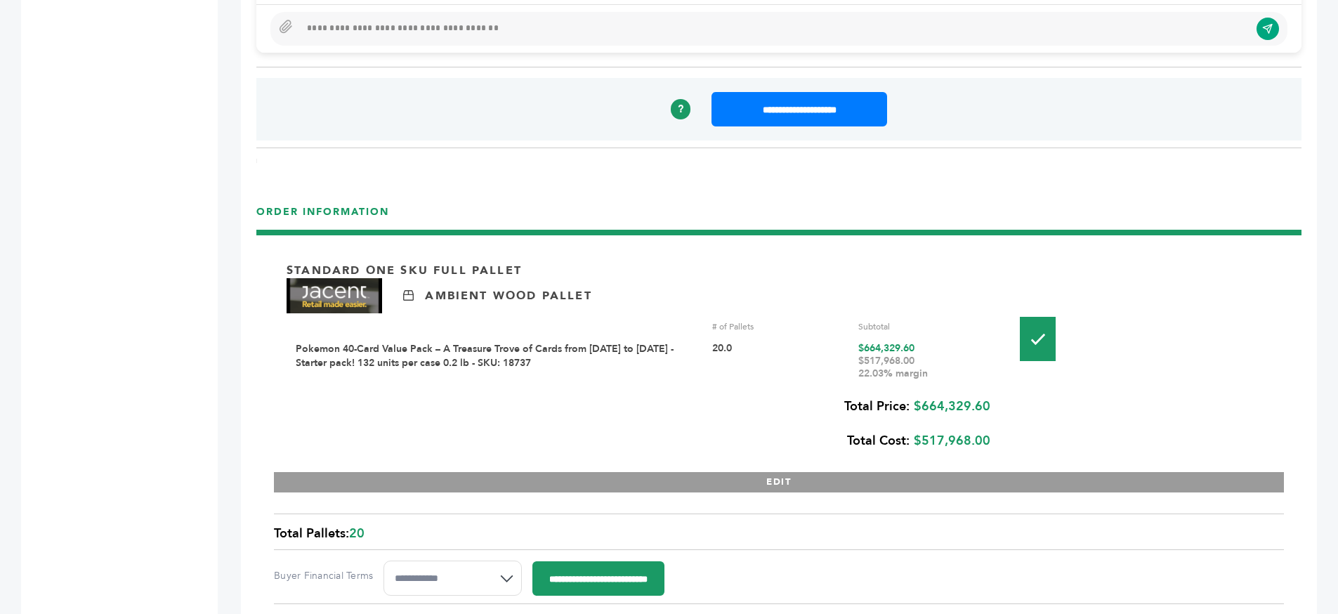
click at [728, 347] on div "20.0" at bounding box center [780, 361] width 136 height 38
click at [763, 346] on div "20.0" at bounding box center [780, 361] width 136 height 38
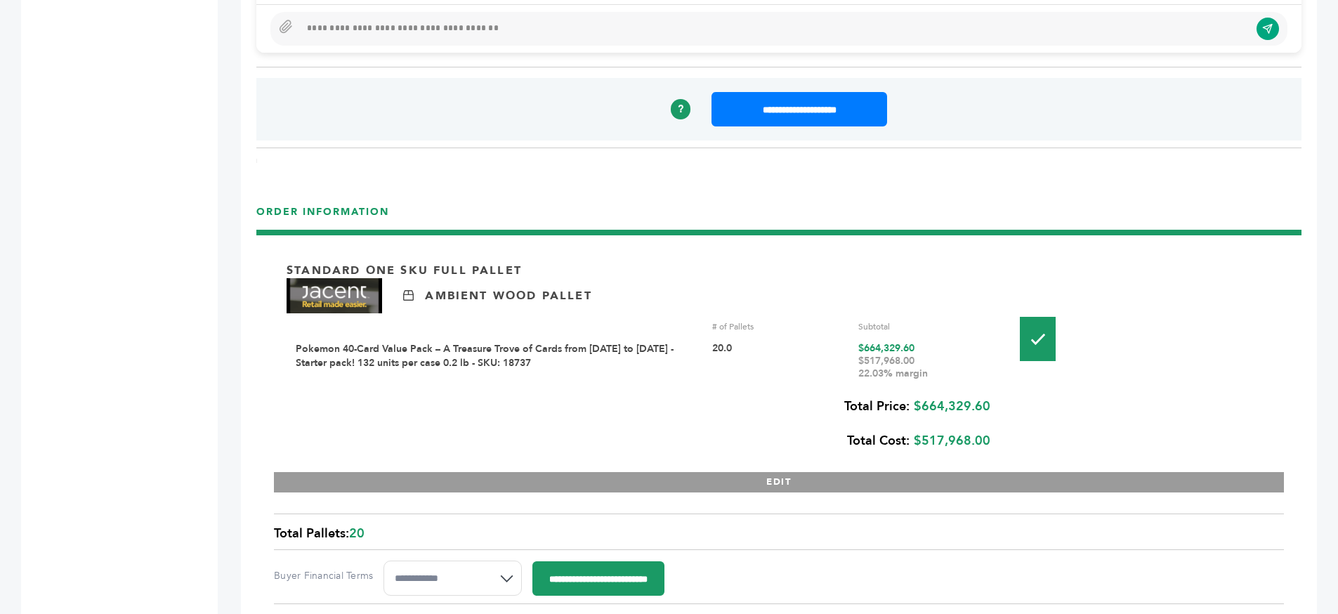
click at [763, 346] on div "20.0" at bounding box center [780, 361] width 136 height 38
click at [800, 345] on div "20.0" at bounding box center [780, 361] width 136 height 38
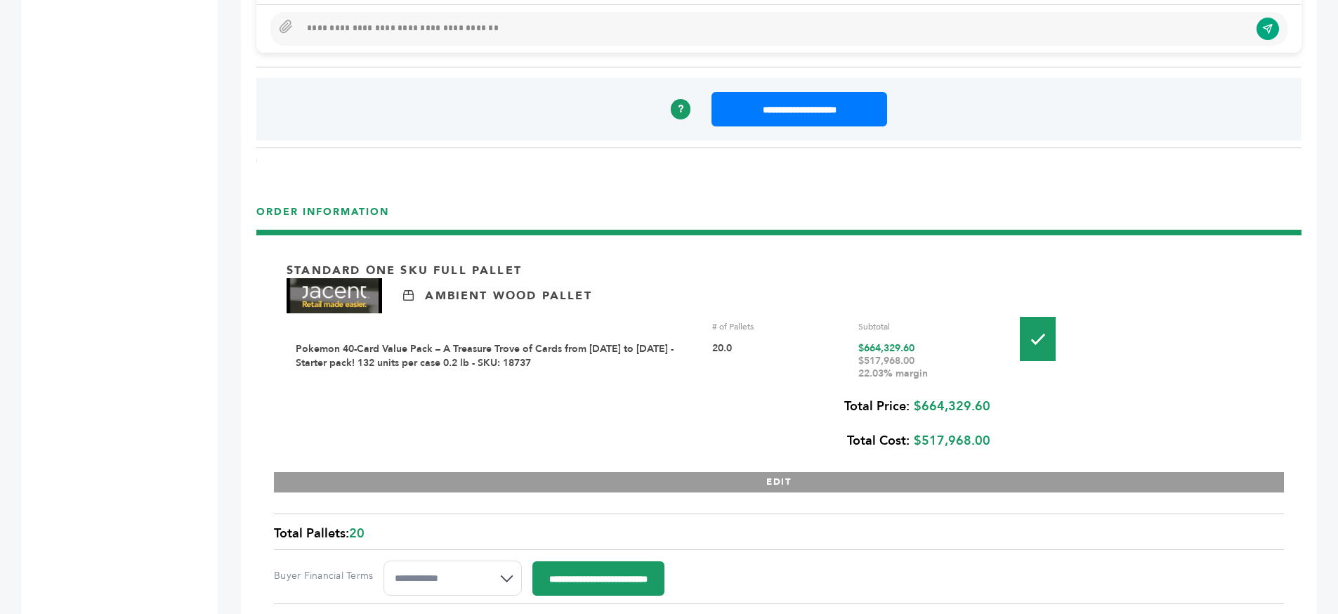
click at [770, 345] on div "20.0" at bounding box center [780, 361] width 136 height 38
click at [821, 346] on div "20.0" at bounding box center [780, 361] width 136 height 38
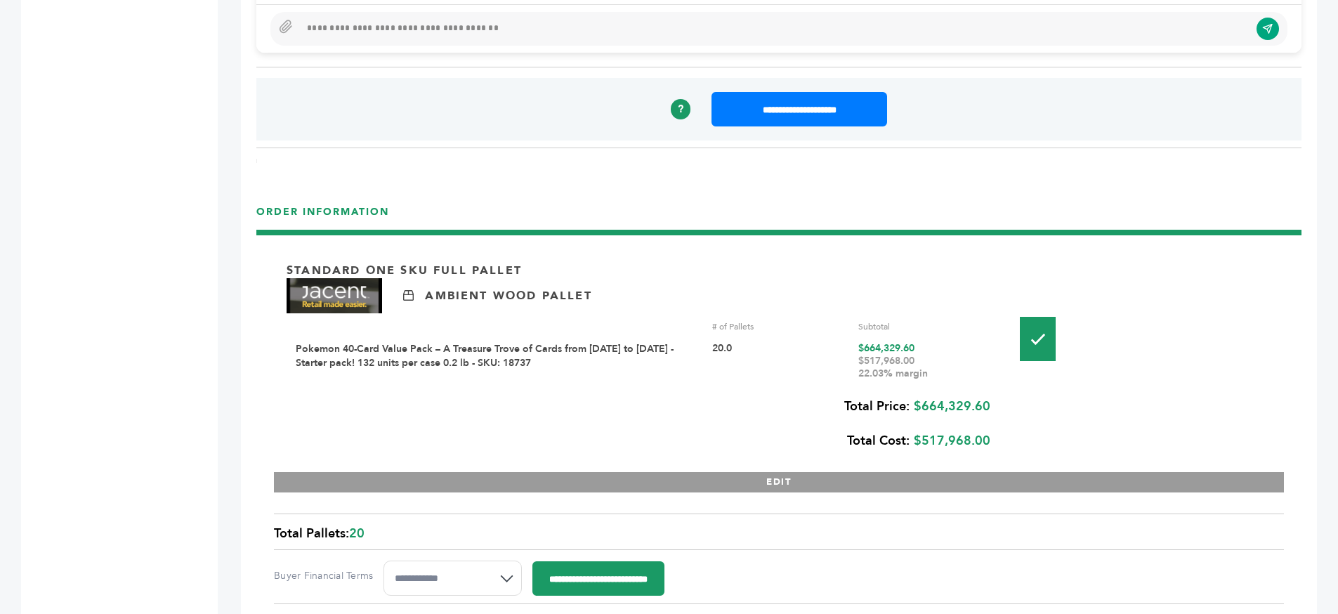
click at [821, 346] on div "20.0" at bounding box center [780, 361] width 136 height 38
click at [823, 346] on div "20.0" at bounding box center [780, 361] width 136 height 38
click at [747, 326] on div "# of Pallets" at bounding box center [780, 326] width 136 height 13
click at [749, 327] on div "# of Pallets" at bounding box center [780, 326] width 136 height 13
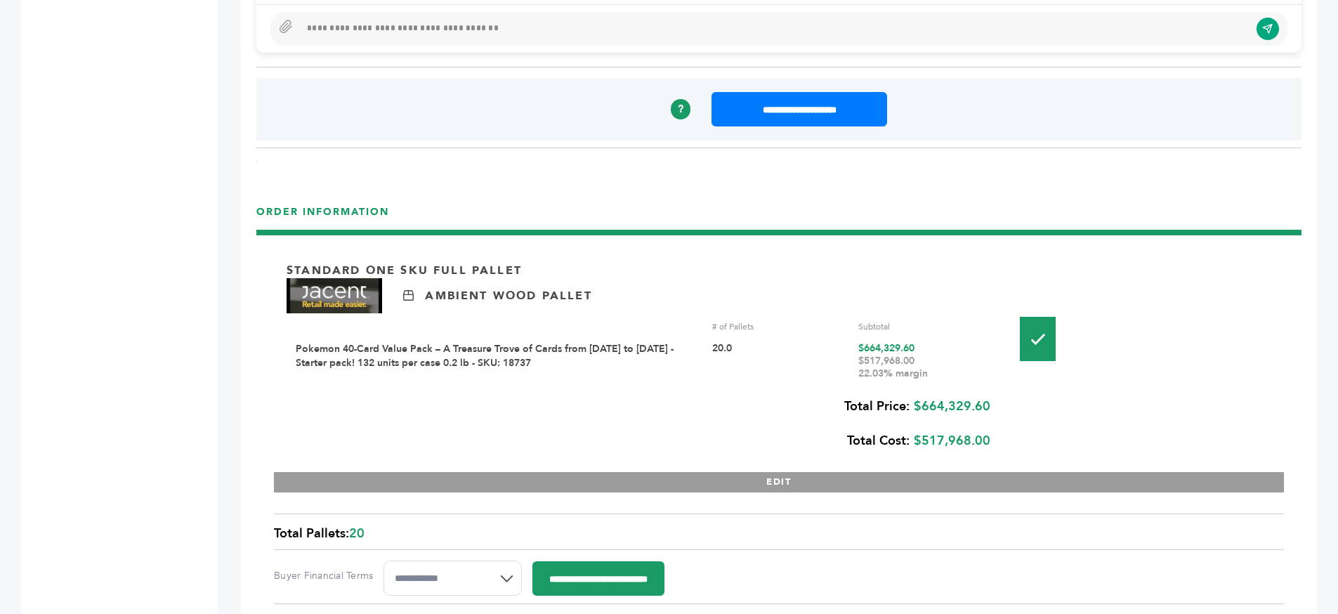
click at [788, 334] on div "# of Pallets Subtotal Pokemon 40-Card Value Pack – A Treasure Trove of Cards fr…" at bounding box center [645, 351] width 698 height 76
click at [758, 320] on div "# of Pallets" at bounding box center [780, 326] width 136 height 13
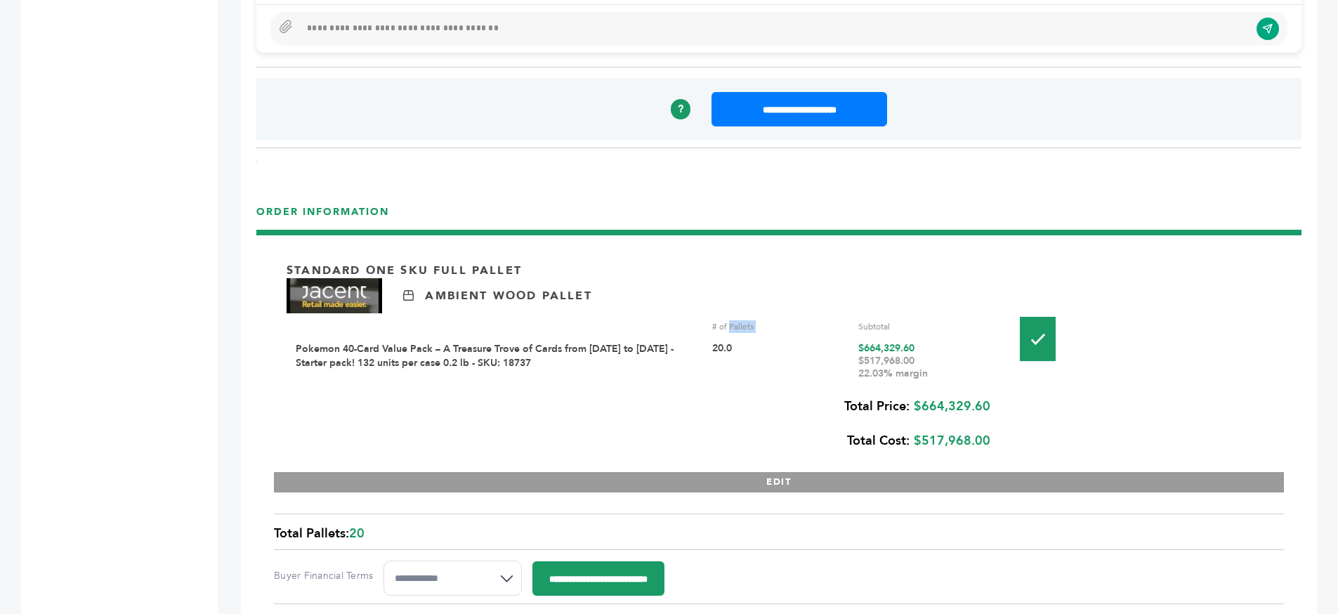
click at [758, 320] on div "# of Pallets" at bounding box center [780, 326] width 136 height 13
click at [784, 320] on div "# of Pallets" at bounding box center [780, 326] width 136 height 13
click at [791, 320] on div "# of Pallets" at bounding box center [780, 326] width 136 height 13
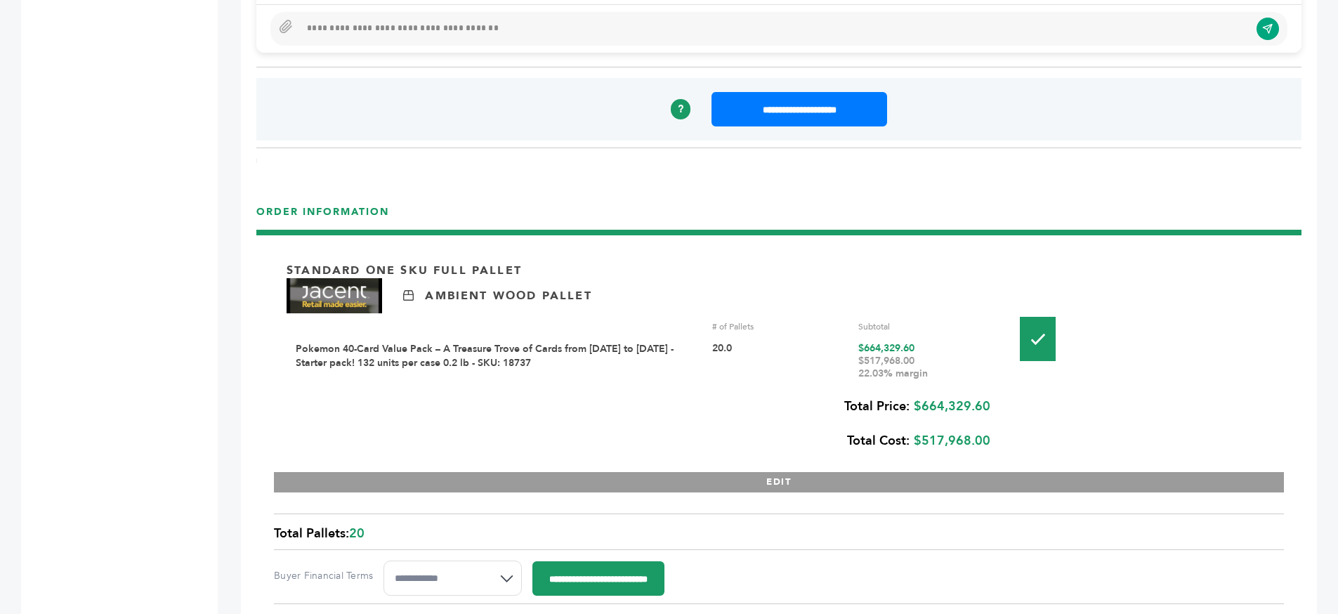
click at [788, 320] on div "# of Pallets" at bounding box center [780, 326] width 136 height 13
click at [776, 334] on div "# of Pallets Subtotal Pokemon 40-Card Value Pack – A Treasure Trove of Cards fr…" at bounding box center [645, 351] width 698 height 76
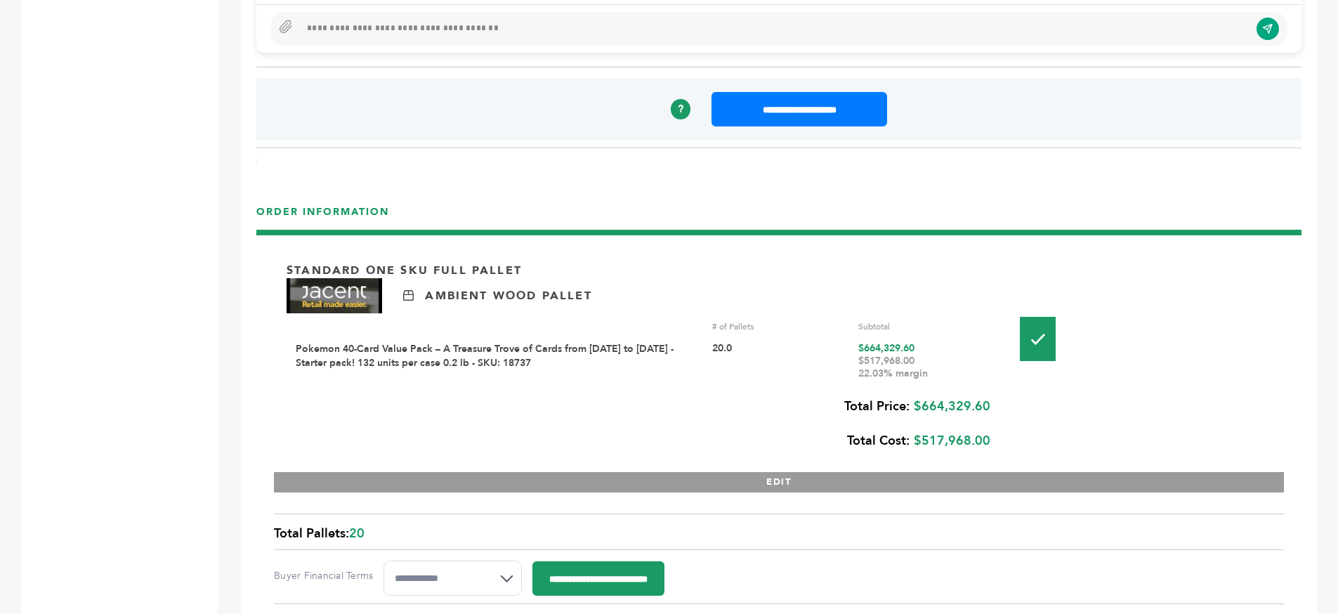
click at [776, 334] on div "# of Pallets Subtotal Pokemon 40-Card Value Pack – A Treasure Trove of Cards fr…" at bounding box center [645, 351] width 698 height 76
click at [774, 329] on div "# of Pallets" at bounding box center [780, 326] width 136 height 13
click at [773, 337] on div "# of Pallets Subtotal Pokemon 40-Card Value Pack – A Treasure Trove of Cards fr…" at bounding box center [645, 351] width 698 height 76
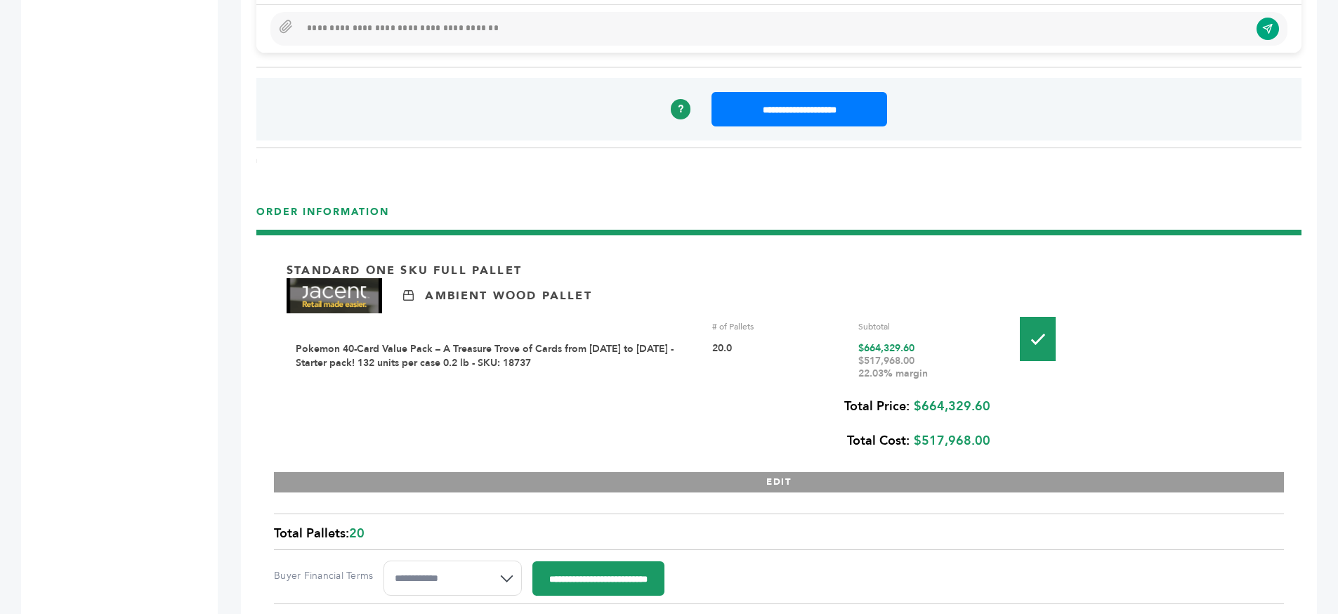
click at [769, 342] on div "20.0" at bounding box center [780, 361] width 136 height 38
click at [790, 343] on div "20.0" at bounding box center [780, 361] width 136 height 38
click at [573, 349] on link "Pokemon 40-Card Value Pack – A Treasure Trove of Cards from 1996 to 2024 - Star…" at bounding box center [485, 355] width 378 height 27
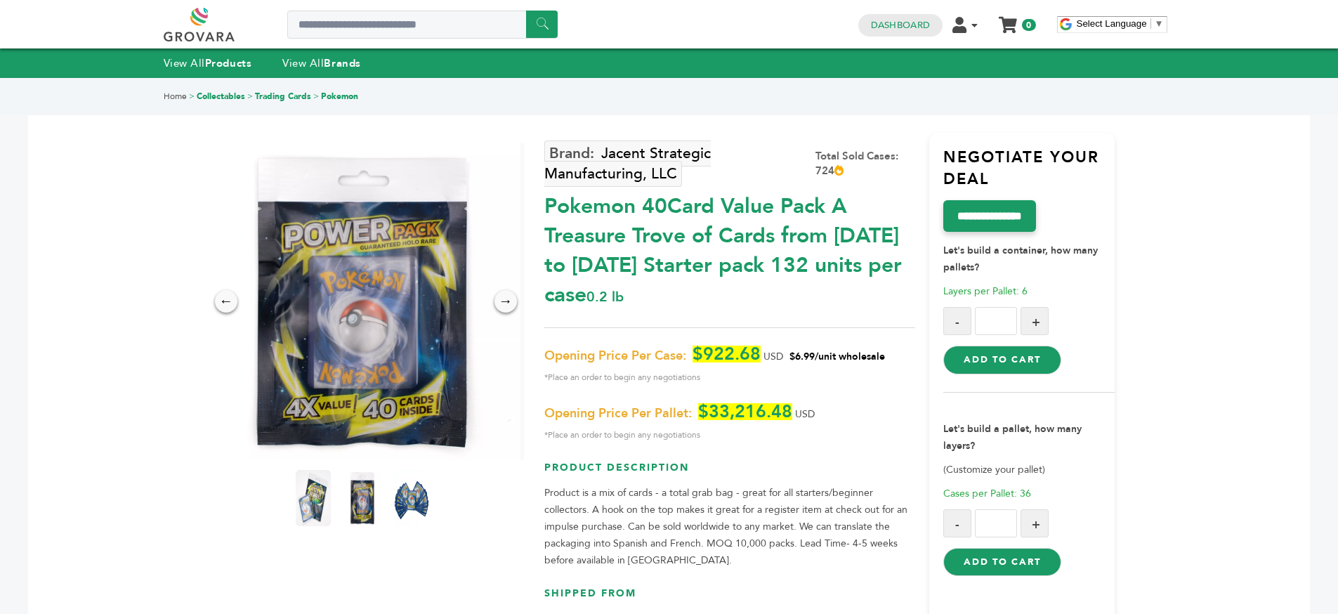
click at [592, 361] on span "Opening Price Per Case:" at bounding box center [615, 356] width 142 height 17
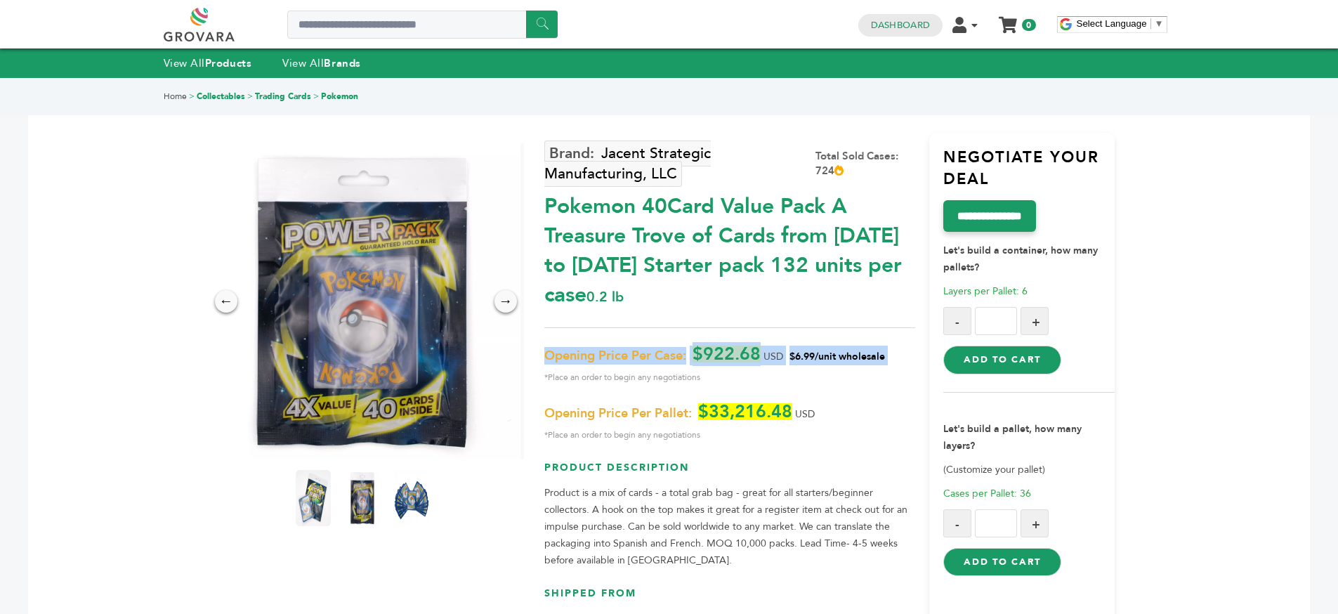
click at [592, 361] on span "Opening Price Per Case:" at bounding box center [615, 356] width 142 height 17
click at [597, 380] on span "*Place an order to begin any negotiations" at bounding box center [729, 377] width 371 height 17
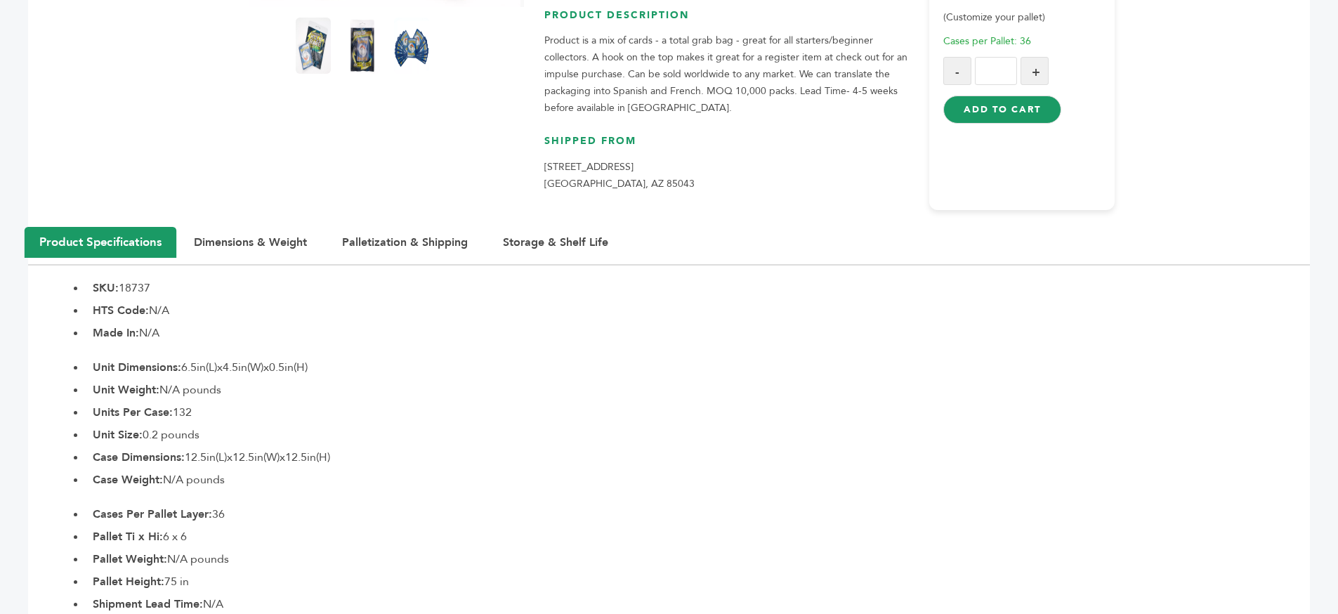
scroll to position [754, 0]
